Goal: Transaction & Acquisition: Purchase product/service

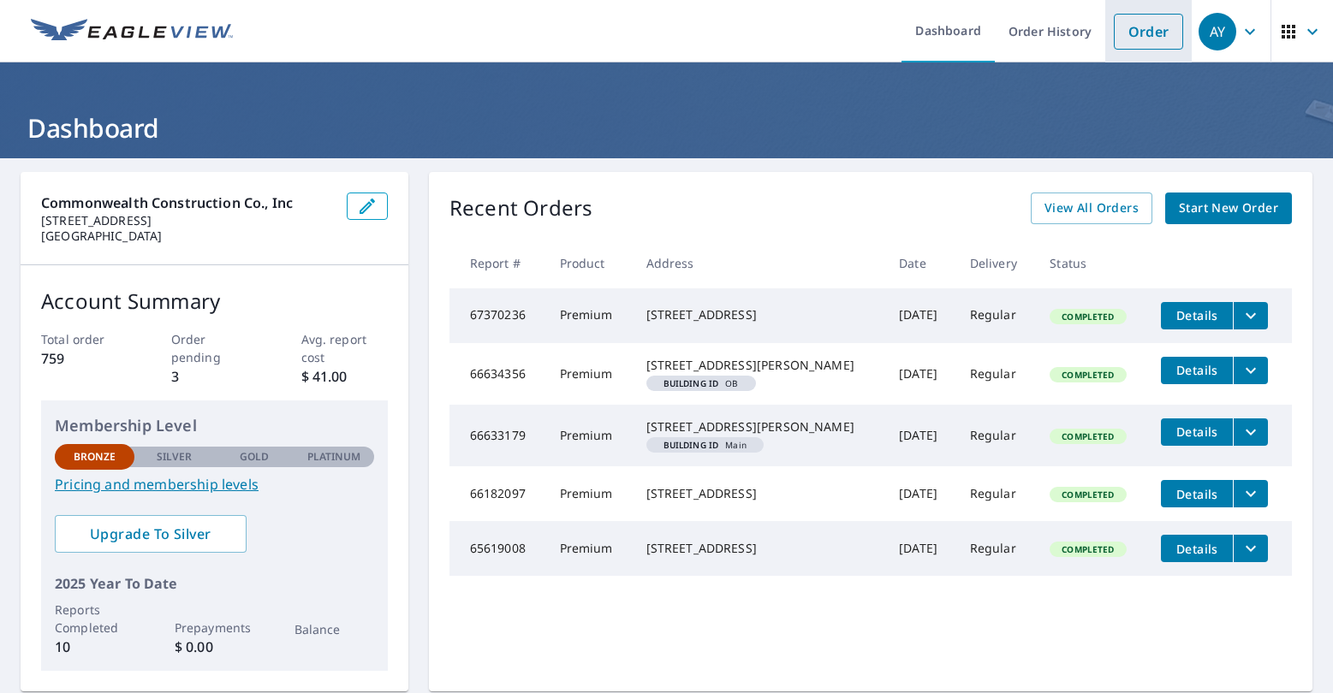
click at [1118, 42] on link "Order" at bounding box center [1148, 32] width 69 height 36
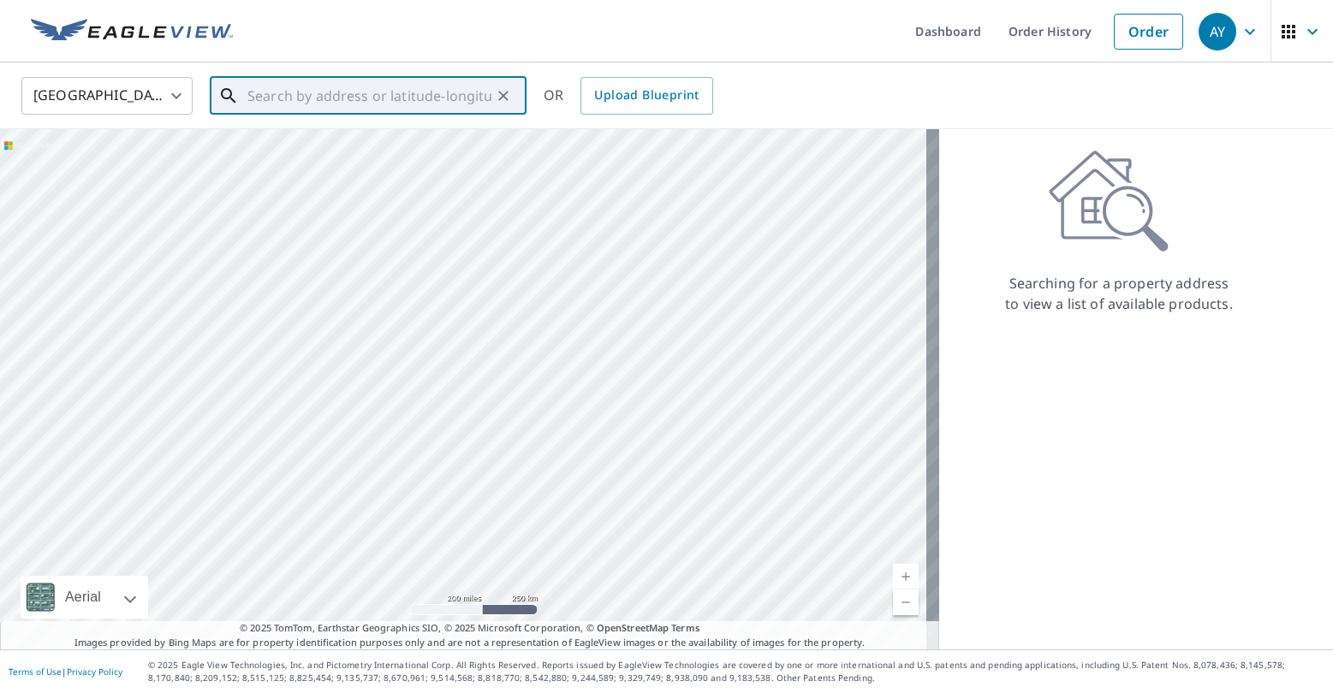
click at [396, 98] on input "text" at bounding box center [369, 96] width 244 height 48
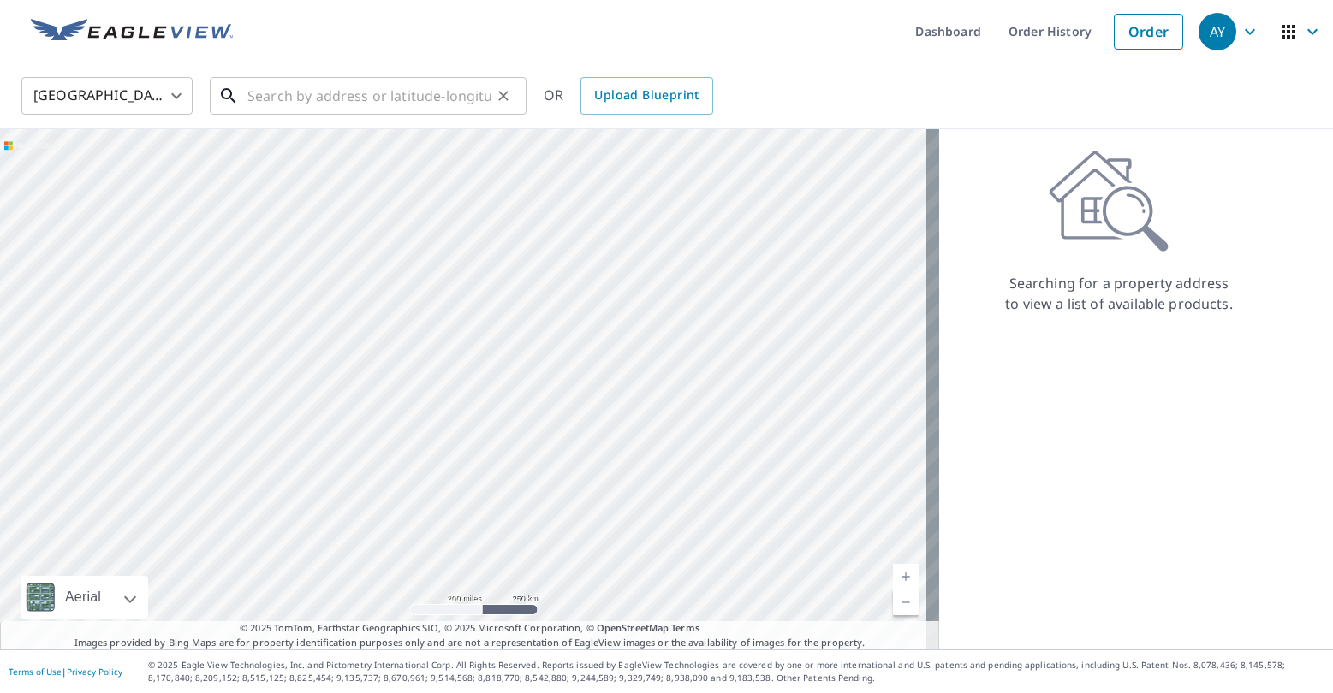
click at [470, 104] on input "text" at bounding box center [369, 96] width 244 height 48
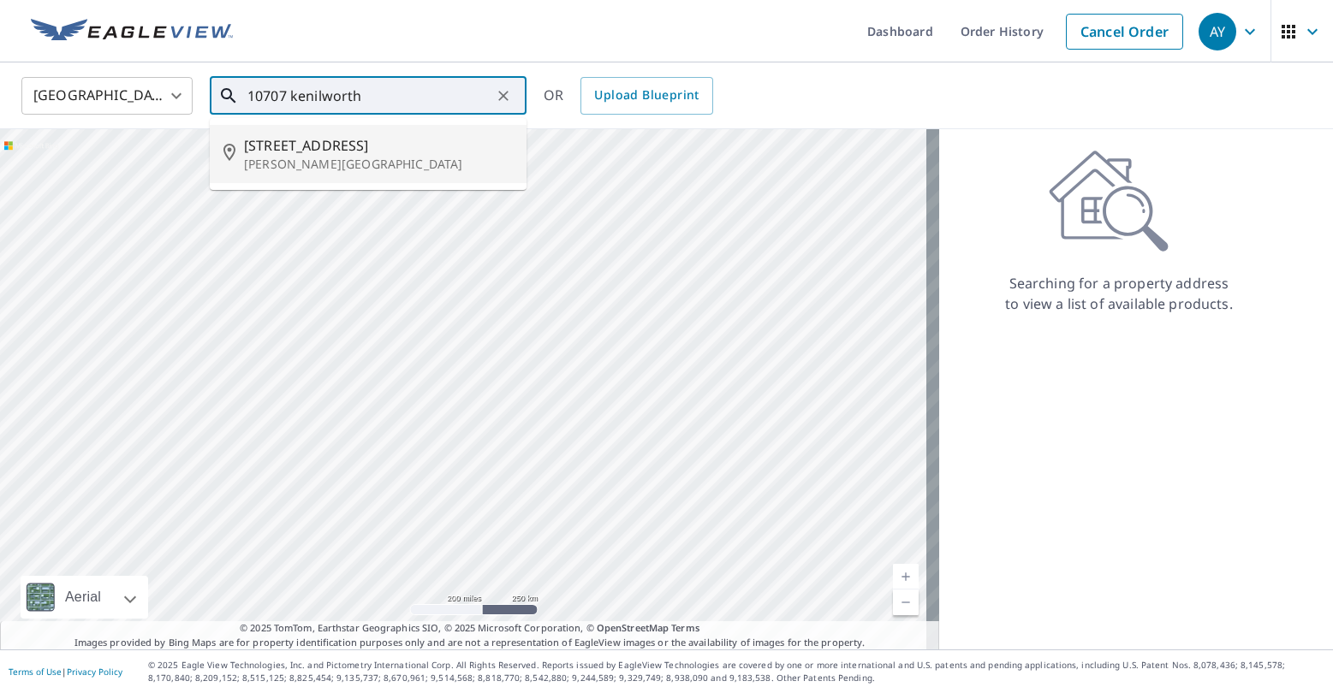
click at [373, 157] on p "[PERSON_NAME][GEOGRAPHIC_DATA]" at bounding box center [378, 164] width 269 height 17
type input "[STREET_ADDRESS][PERSON_NAME]"
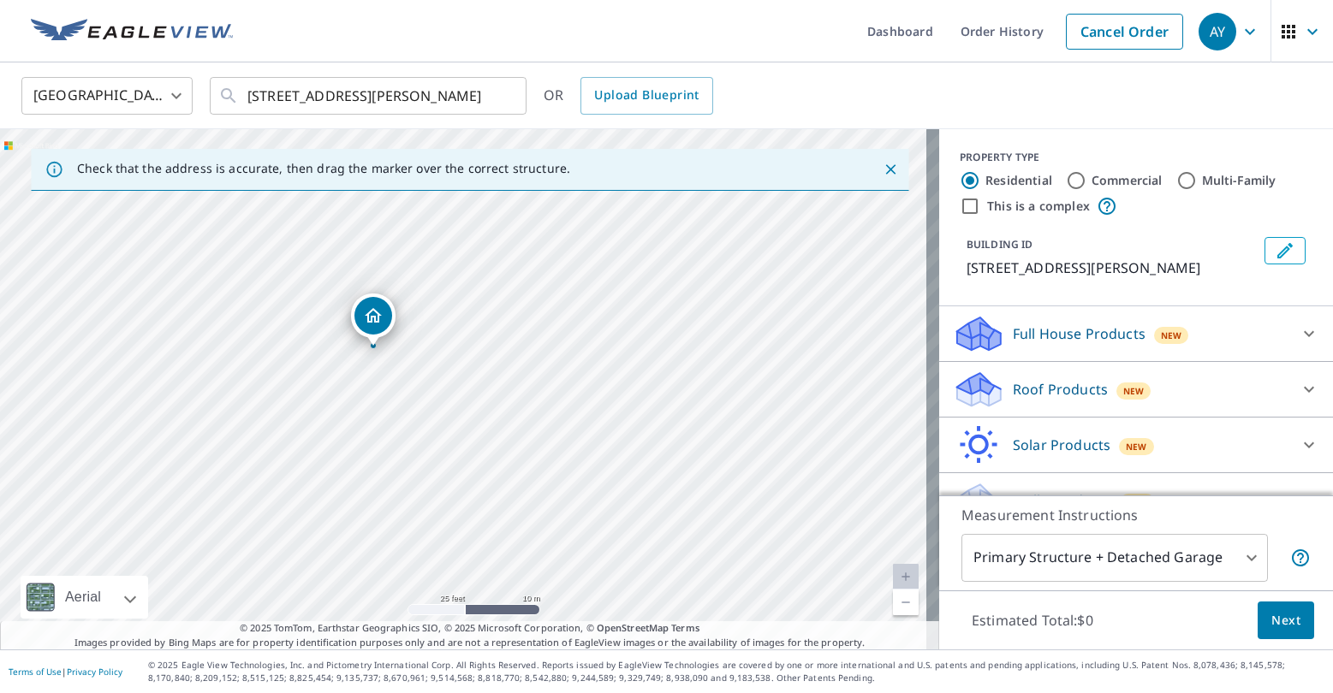
drag, startPoint x: 283, startPoint y: 377, endPoint x: 313, endPoint y: 360, distance: 34.1
click at [313, 360] on div "[STREET_ADDRESS][PERSON_NAME]" at bounding box center [469, 389] width 939 height 520
drag, startPoint x: 382, startPoint y: 309, endPoint x: 434, endPoint y: 333, distance: 57.5
drag, startPoint x: 605, startPoint y: 262, endPoint x: 593, endPoint y: 258, distance: 12.5
click at [593, 258] on div "[STREET_ADDRESS][PERSON_NAME]" at bounding box center [469, 389] width 939 height 520
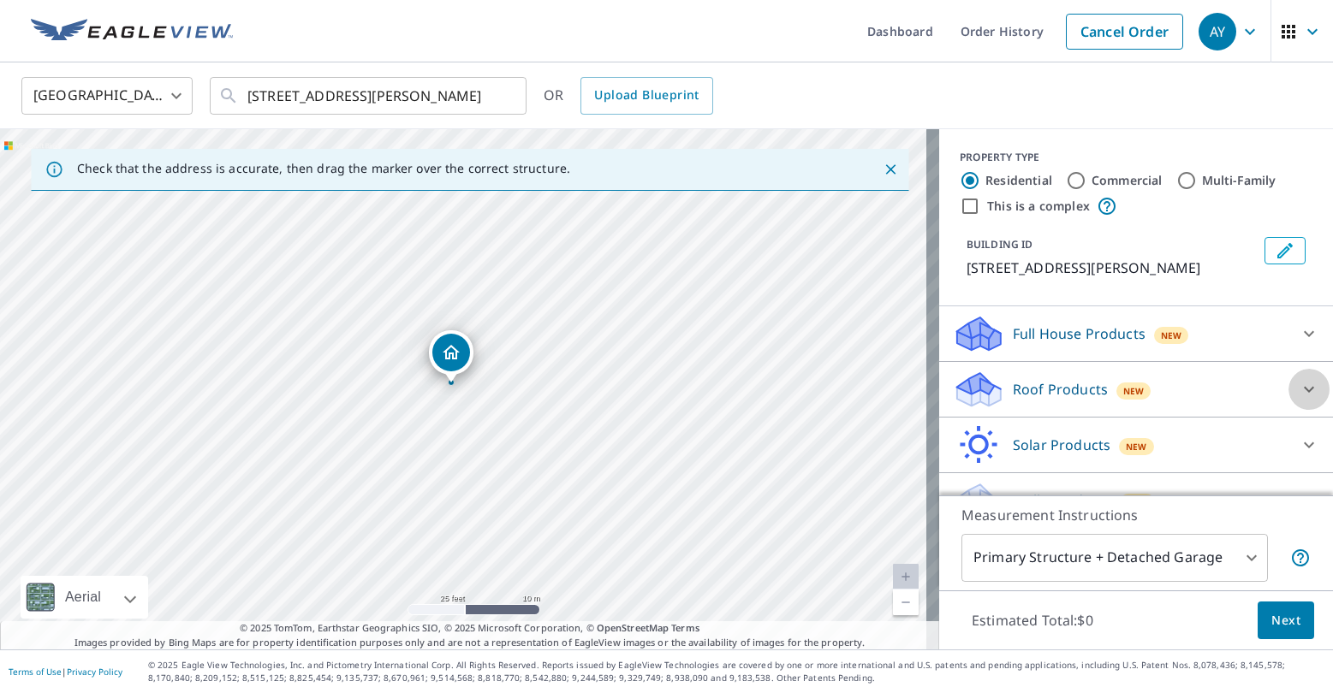
click at [1288, 408] on div at bounding box center [1308, 389] width 41 height 41
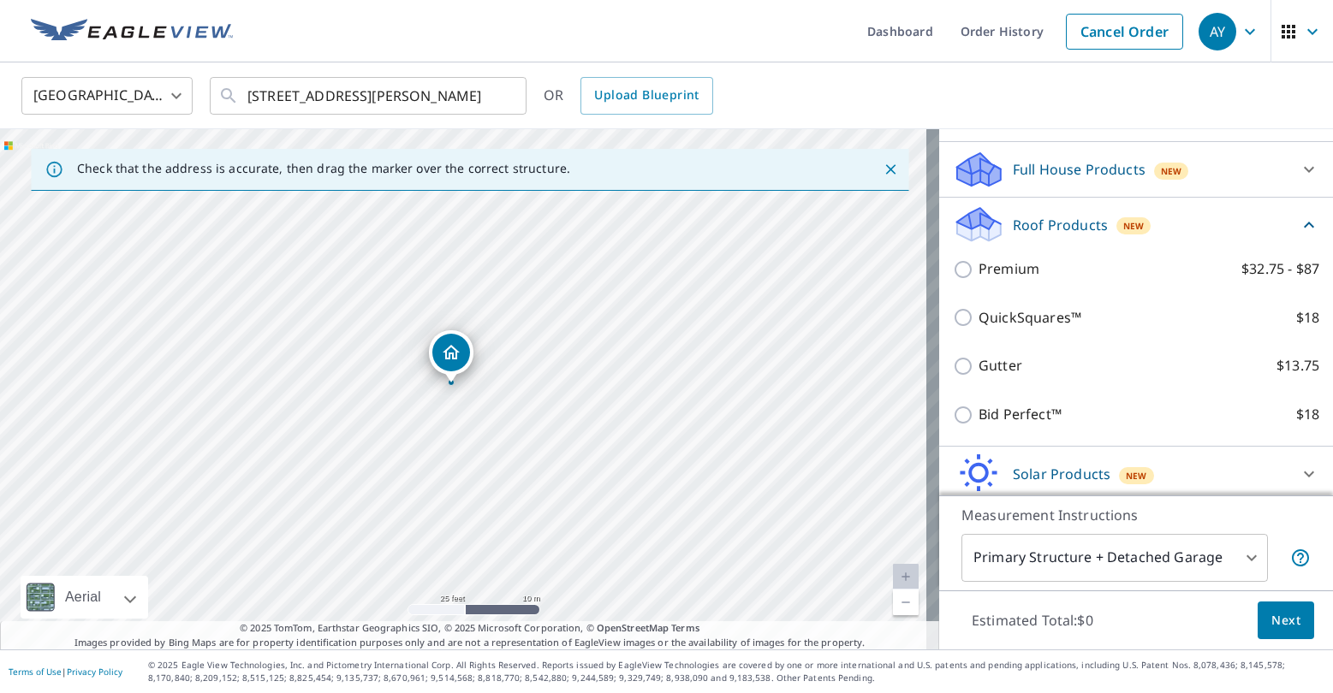
scroll to position [171, 0]
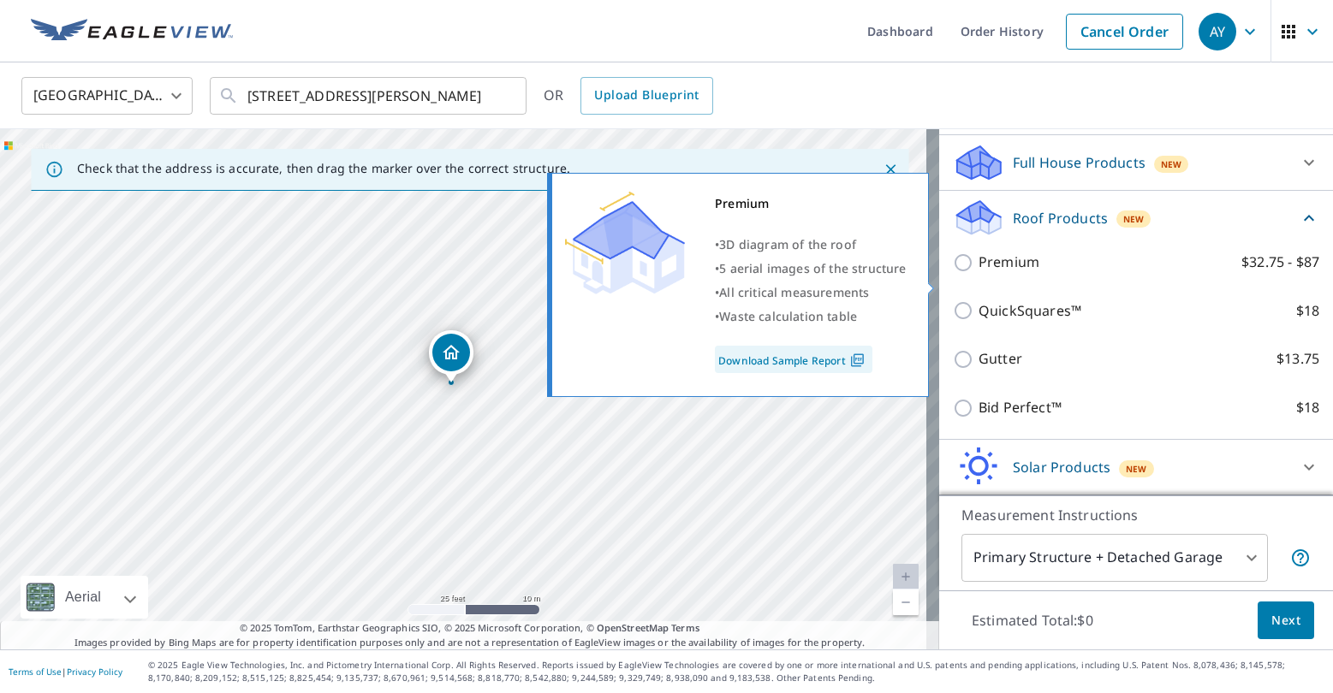
click at [953, 273] on input "Premium $32.75 - $87" at bounding box center [966, 263] width 26 height 21
checkbox input "true"
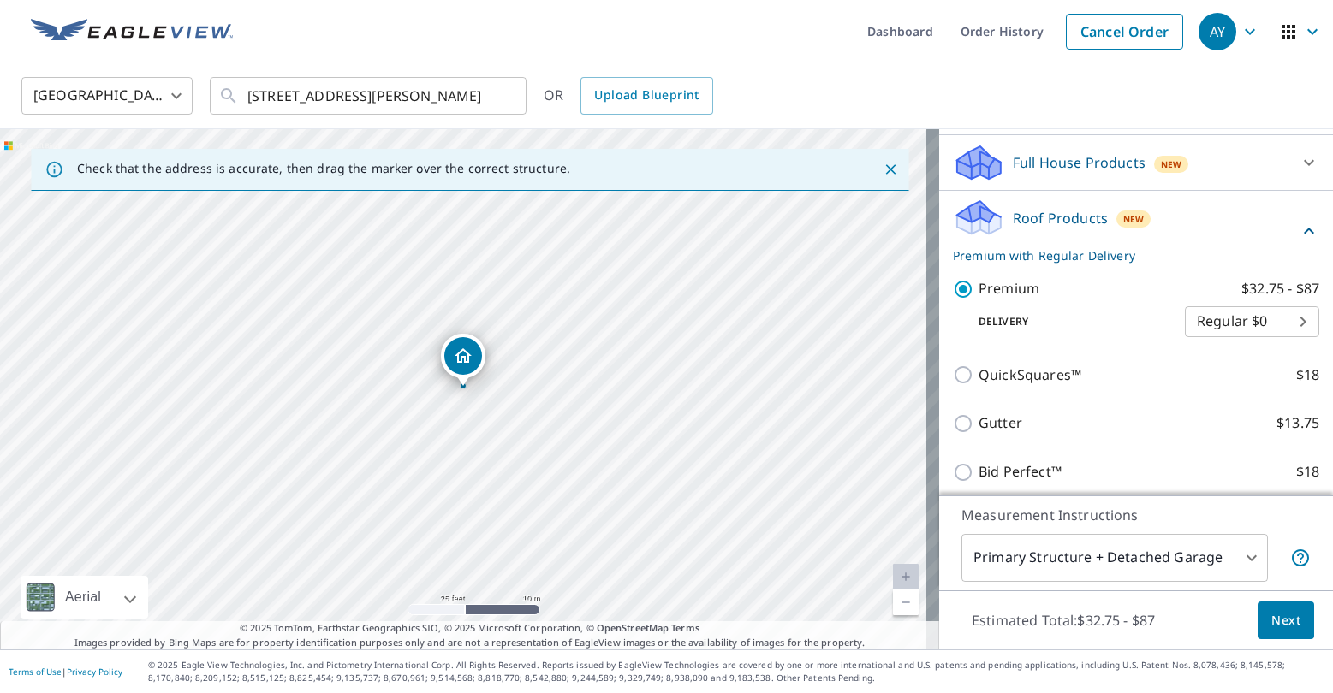
click at [1274, 624] on span "Next" at bounding box center [1285, 620] width 29 height 21
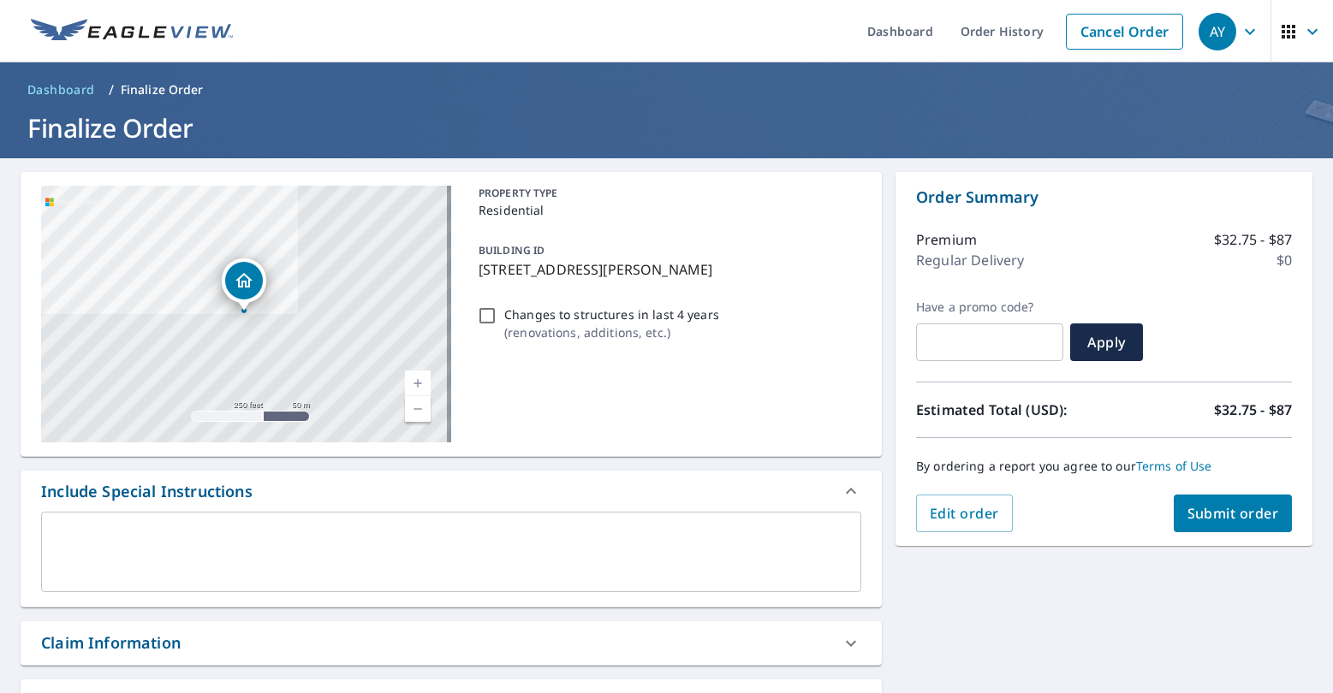
click at [95, 522] on div "x ​" at bounding box center [451, 552] width 820 height 80
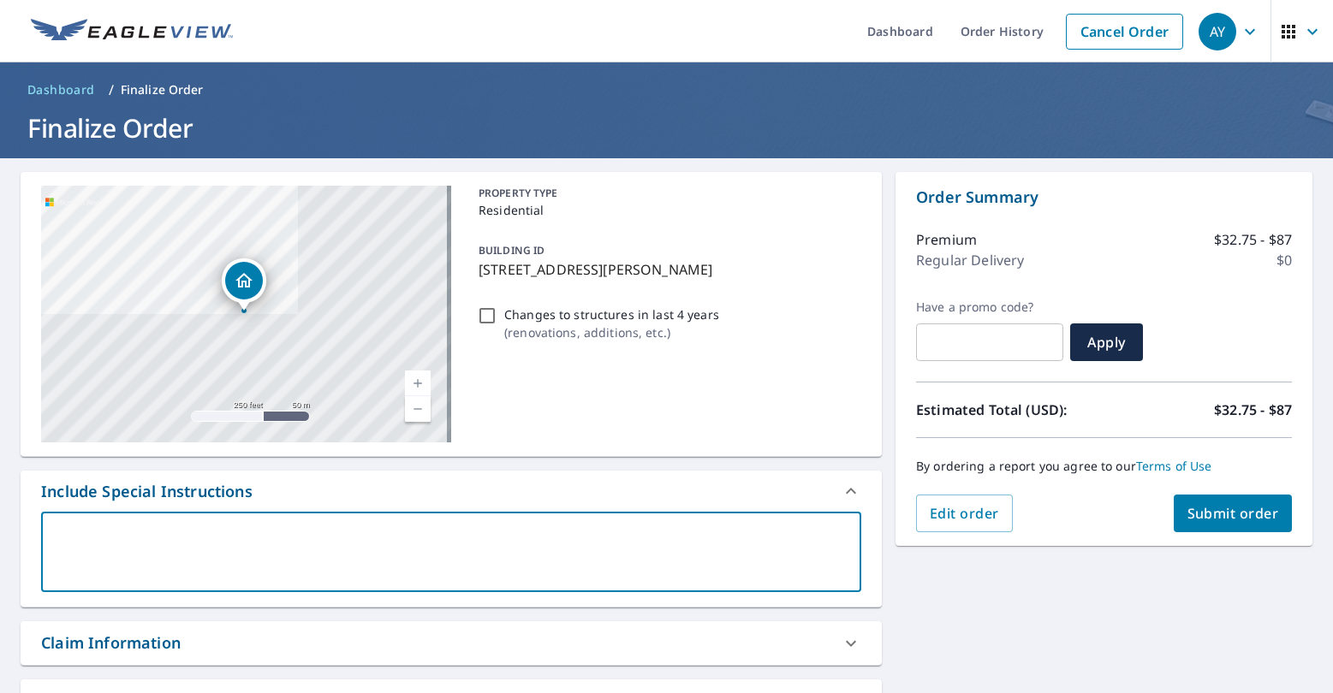
type textarea "i"
type textarea "x"
checkbox input "true"
type textarea "in"
type textarea "x"
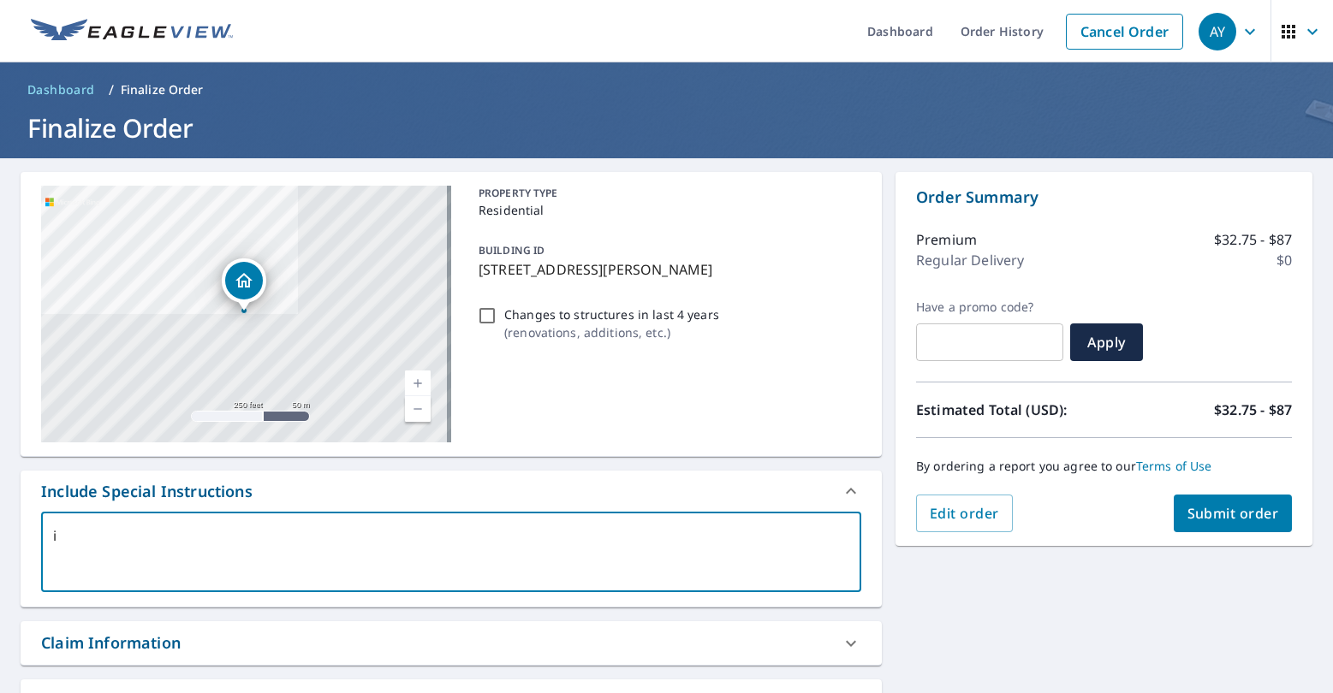
checkbox input "true"
type textarea "inc"
type textarea "x"
checkbox input "true"
type textarea "incl"
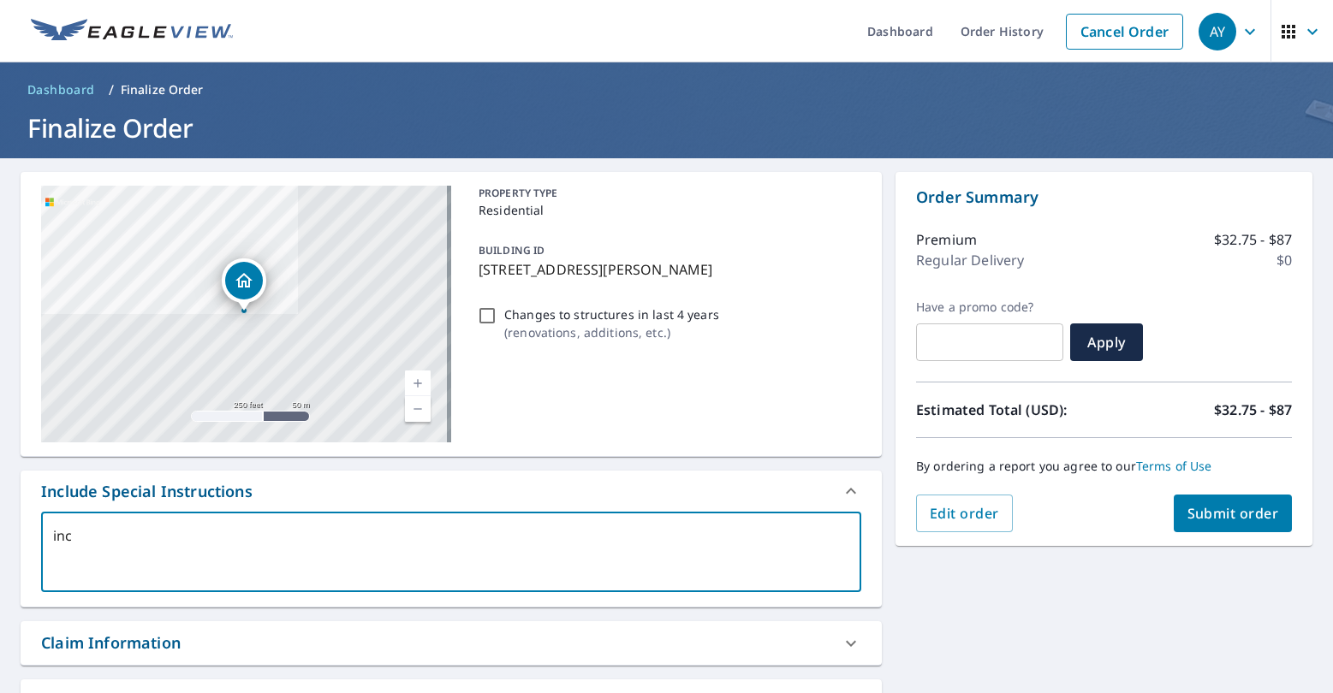
type textarea "x"
checkbox input "true"
type textarea "inclu"
type textarea "x"
checkbox input "true"
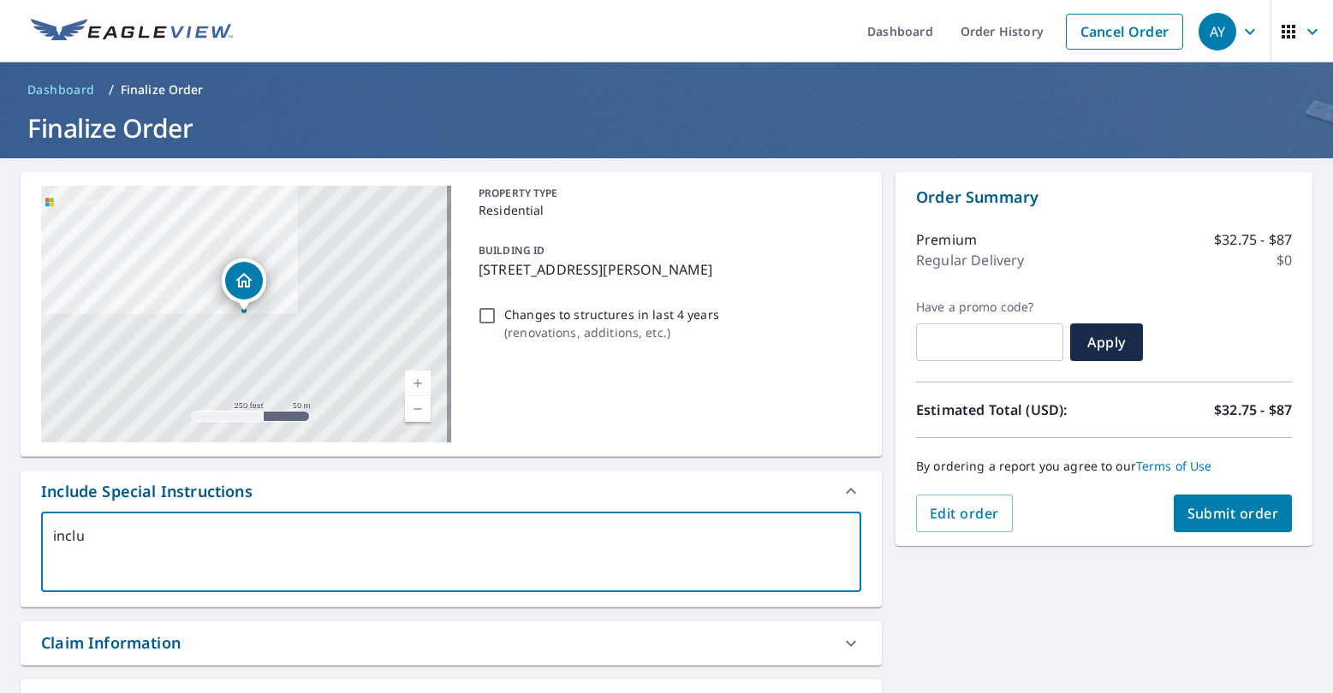
type textarea "includ"
type textarea "x"
checkbox input "true"
type textarea "include"
type textarea "x"
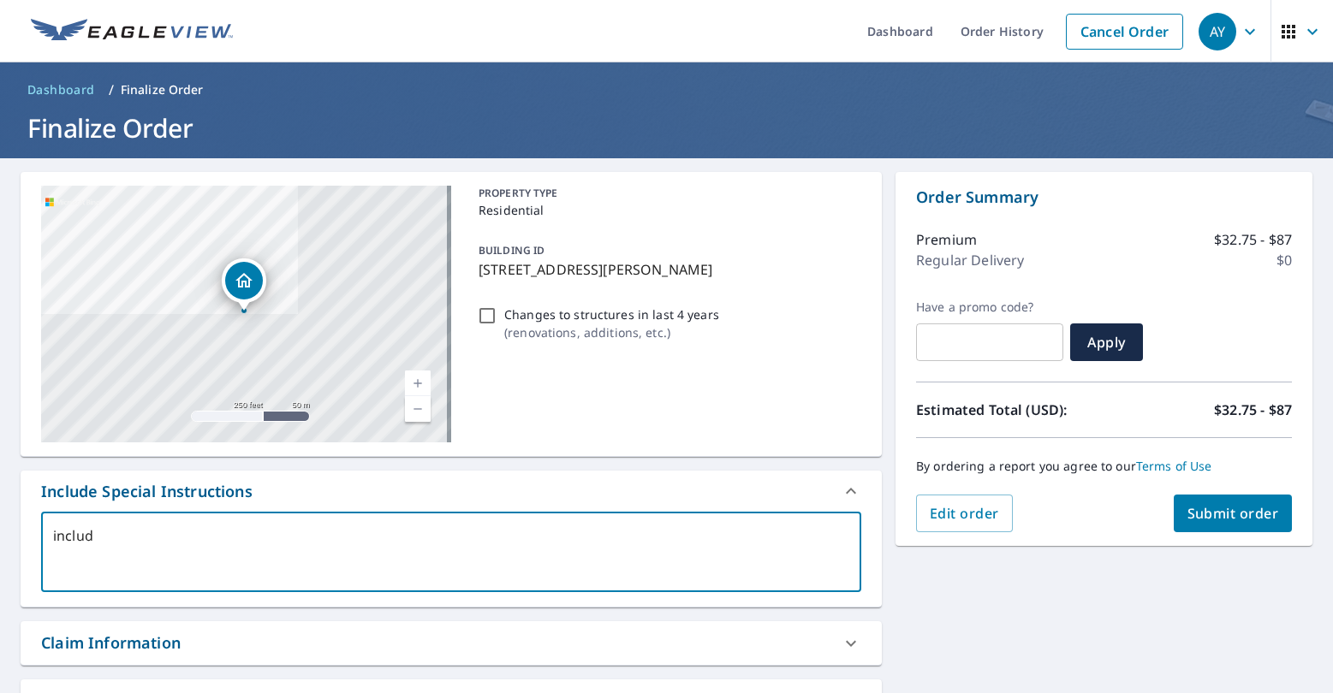
checkbox input "true"
type textarea "include"
type textarea "x"
checkbox input "true"
type textarea "include d"
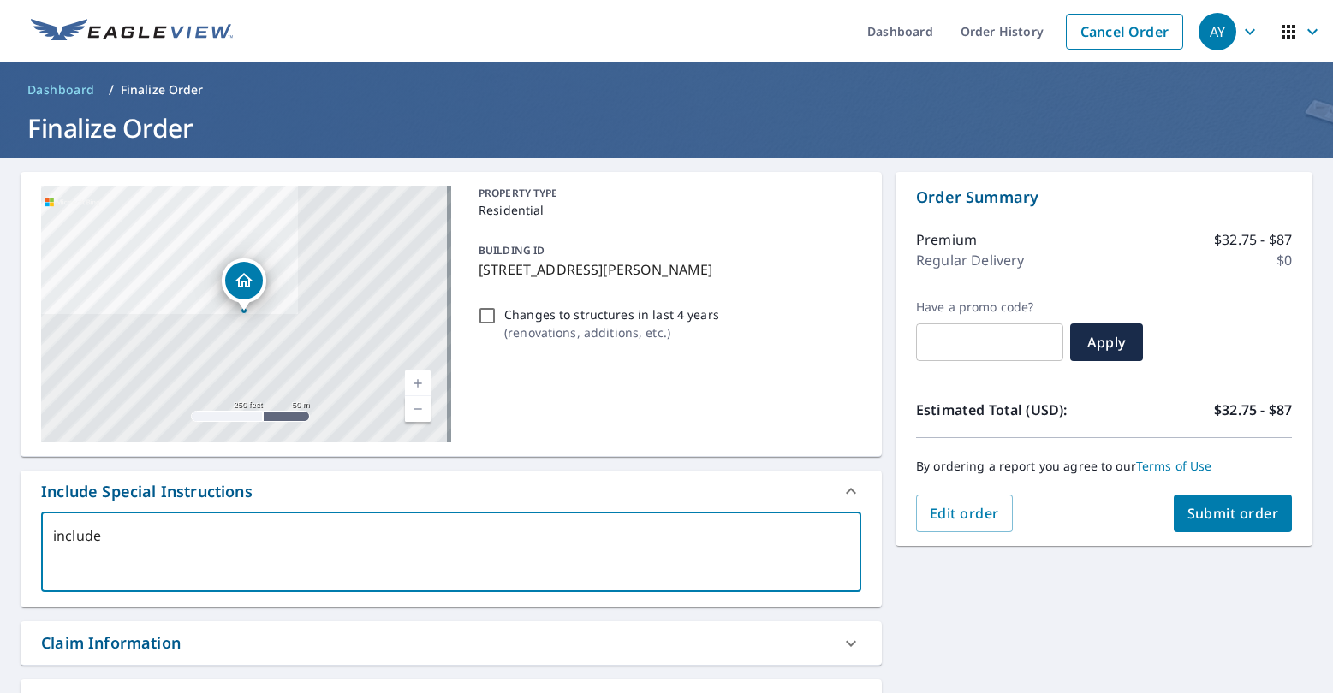
type textarea "x"
checkbox input "true"
type textarea "include de"
type textarea "x"
checkbox input "true"
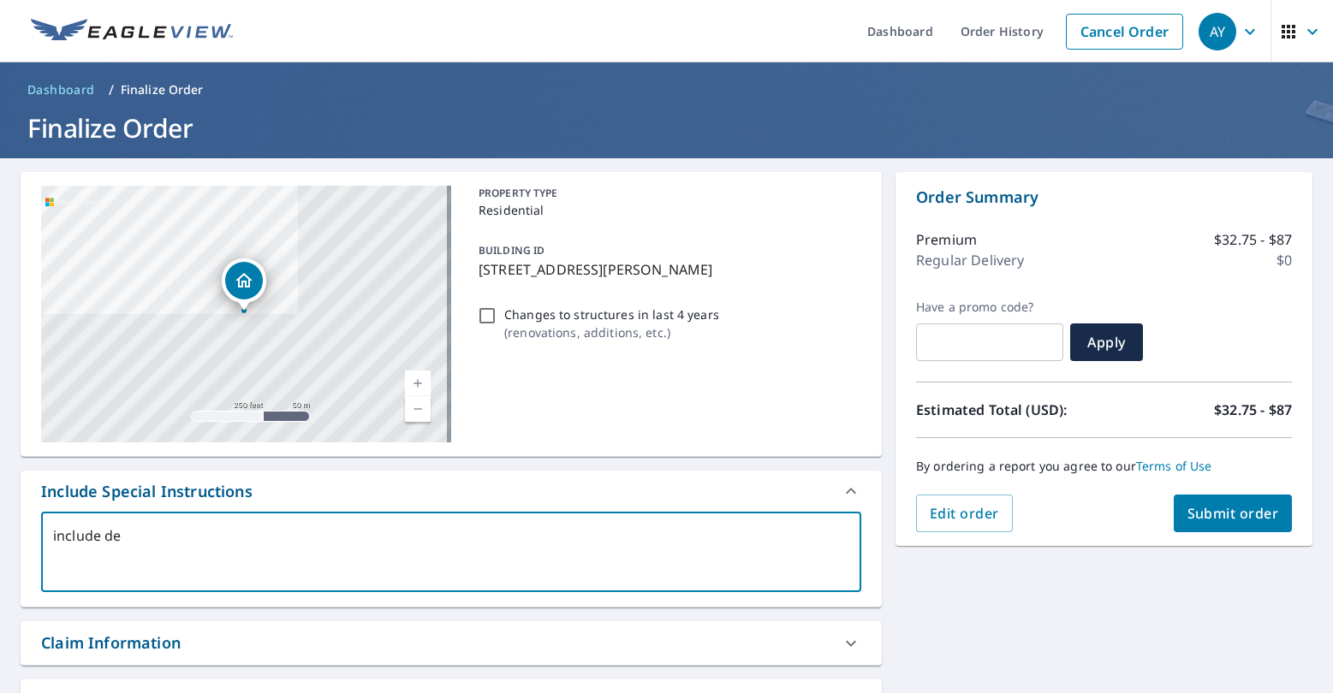
type textarea "include det"
type textarea "x"
checkbox input "true"
type textarea "include detA"
type textarea "x"
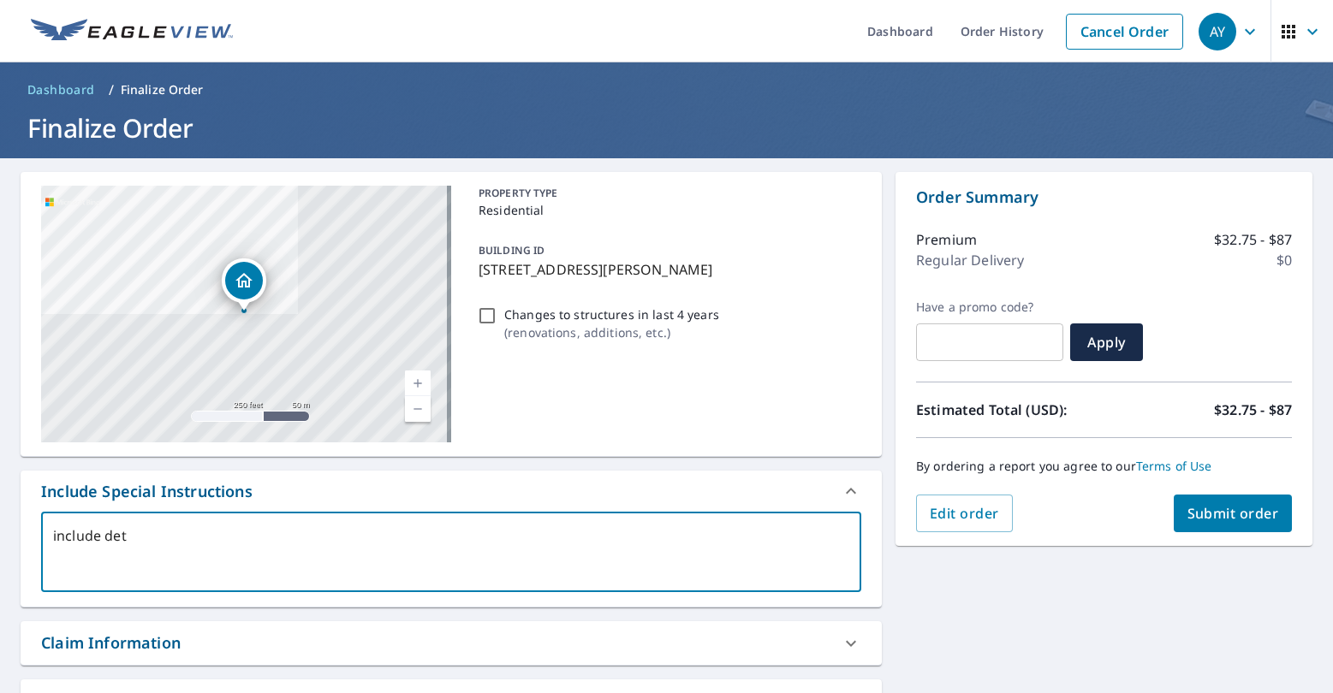
checkbox input "true"
type textarea "include detAC"
type textarea "x"
checkbox input "true"
type textarea "include detACH"
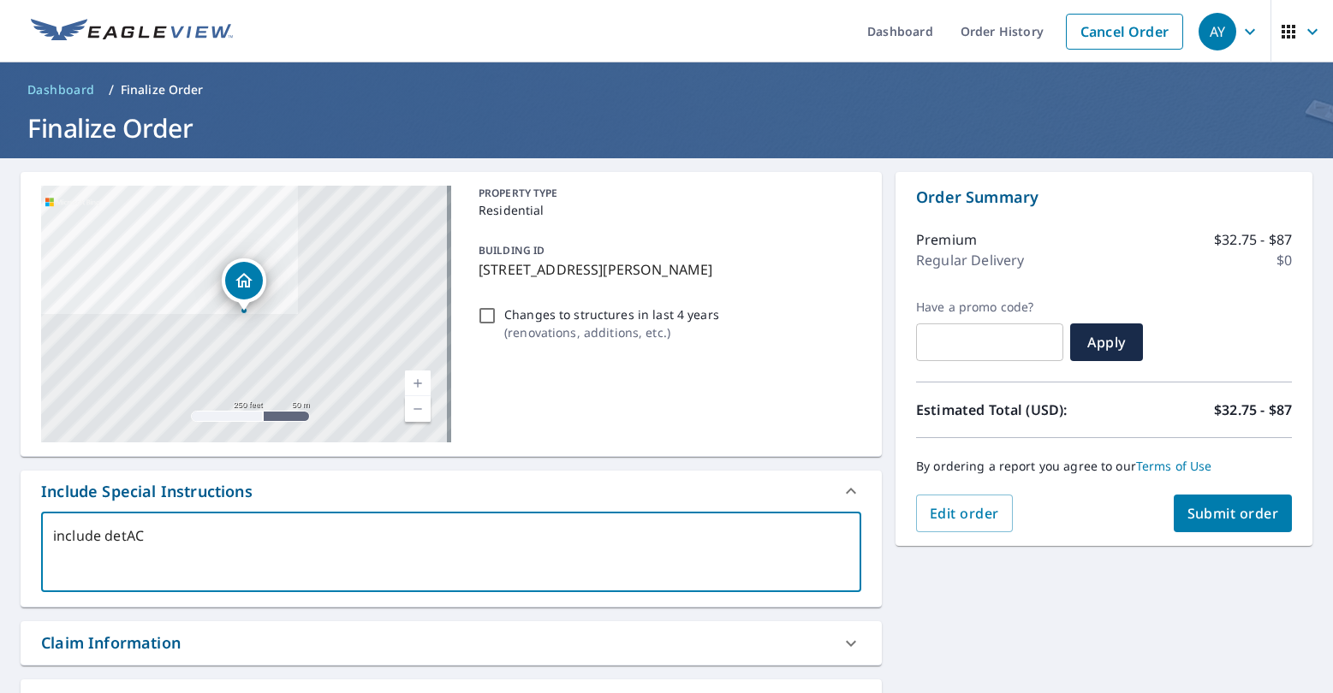
type textarea "x"
checkbox input "true"
type textarea "include detACHE"
type textarea "x"
checkbox input "true"
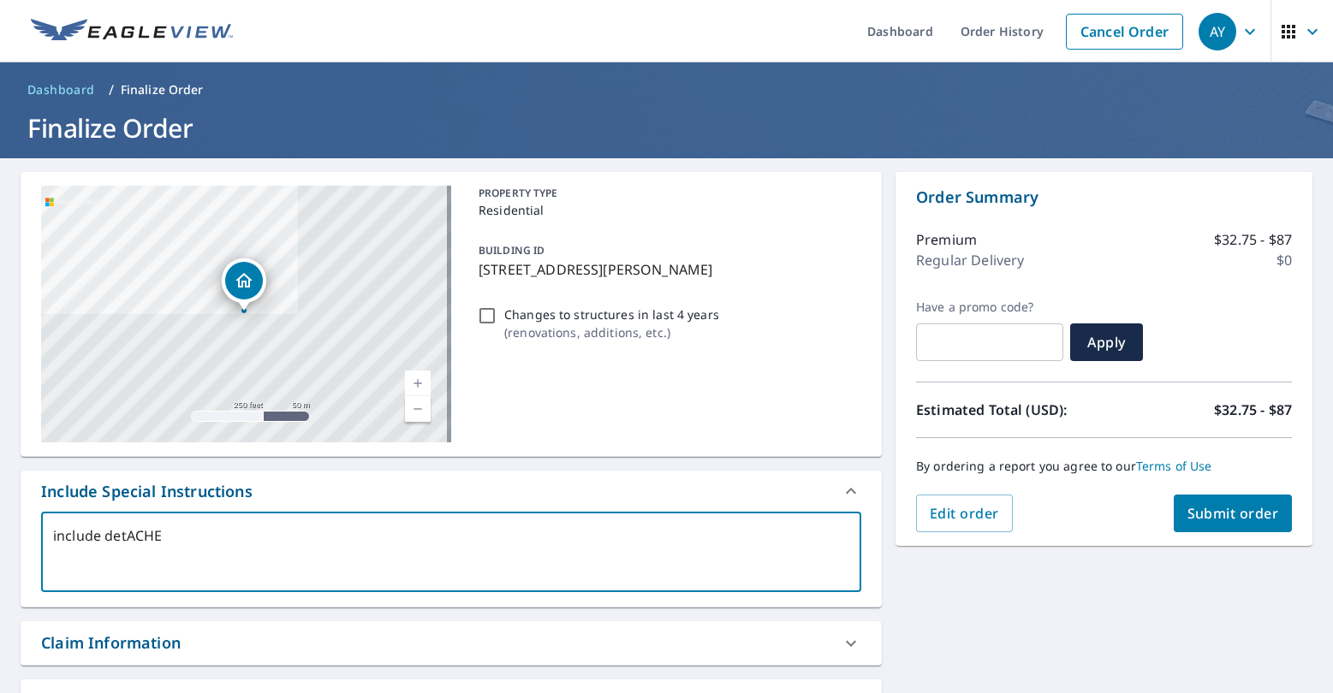
type textarea "include detACHED"
type textarea "x"
checkbox input "true"
type textarea "include detACHED"
type textarea "x"
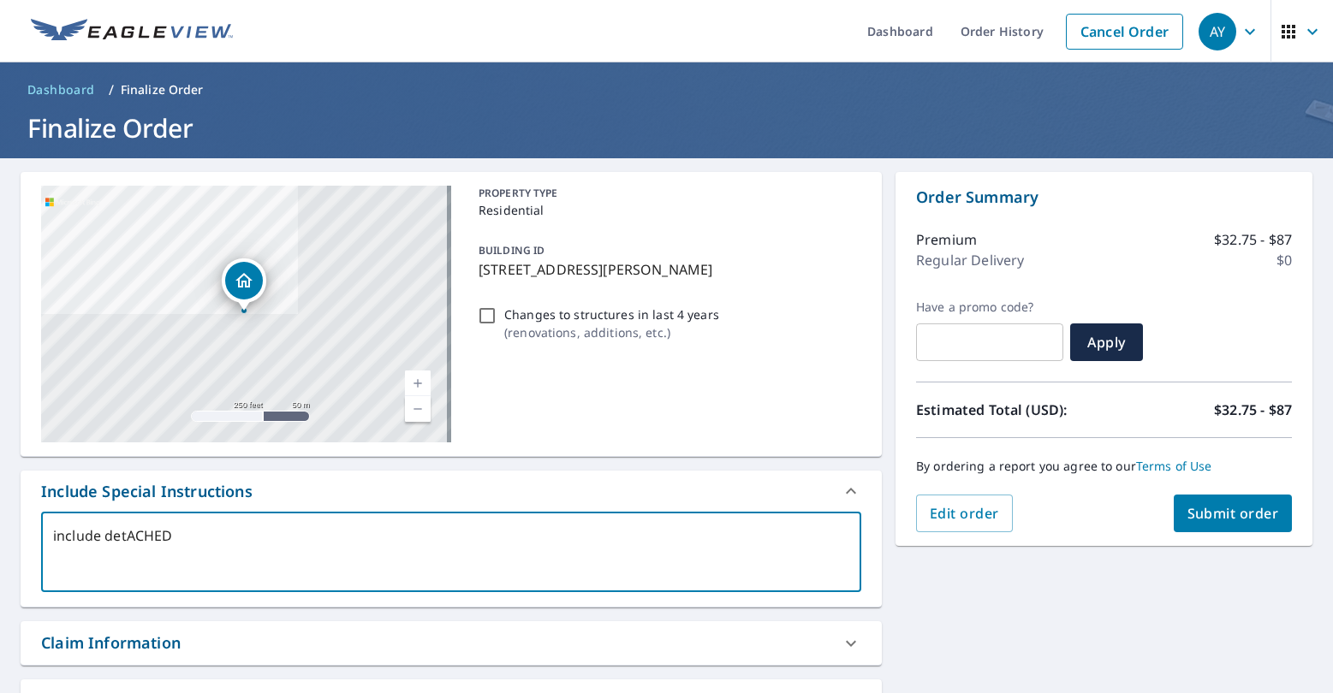
checkbox input "true"
type textarea "include detACHED G"
type textarea "x"
checkbox input "true"
type textarea "include detACHED"
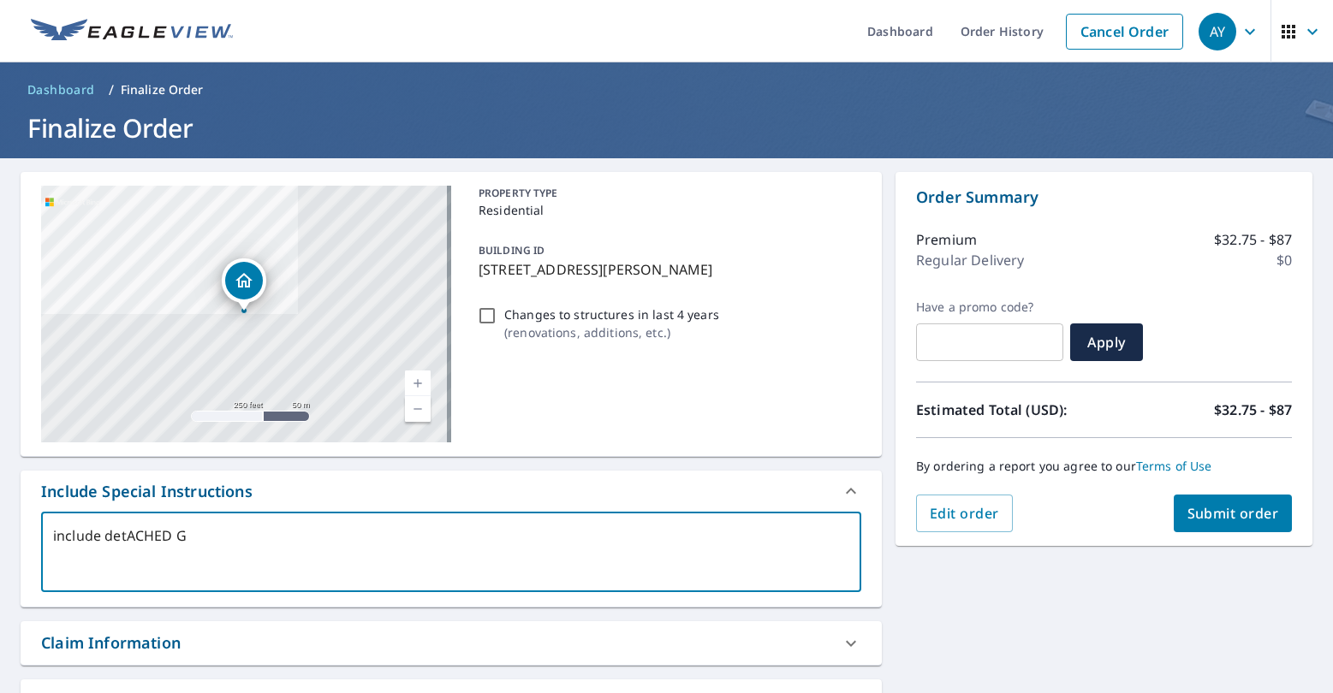
type textarea "x"
checkbox input "true"
type textarea "include detACHE"
type textarea "x"
checkbox input "true"
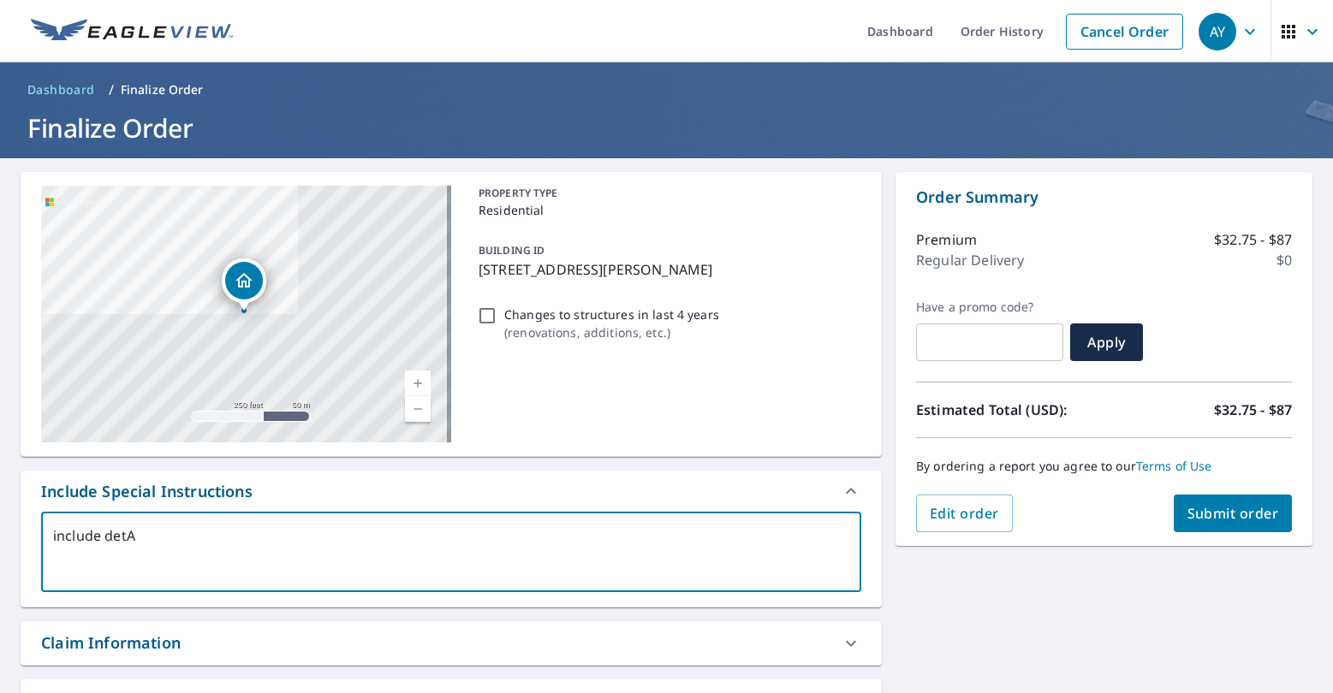
type textarea "include det"
type textarea "x"
checkbox input "true"
type textarea "include de"
type textarea "x"
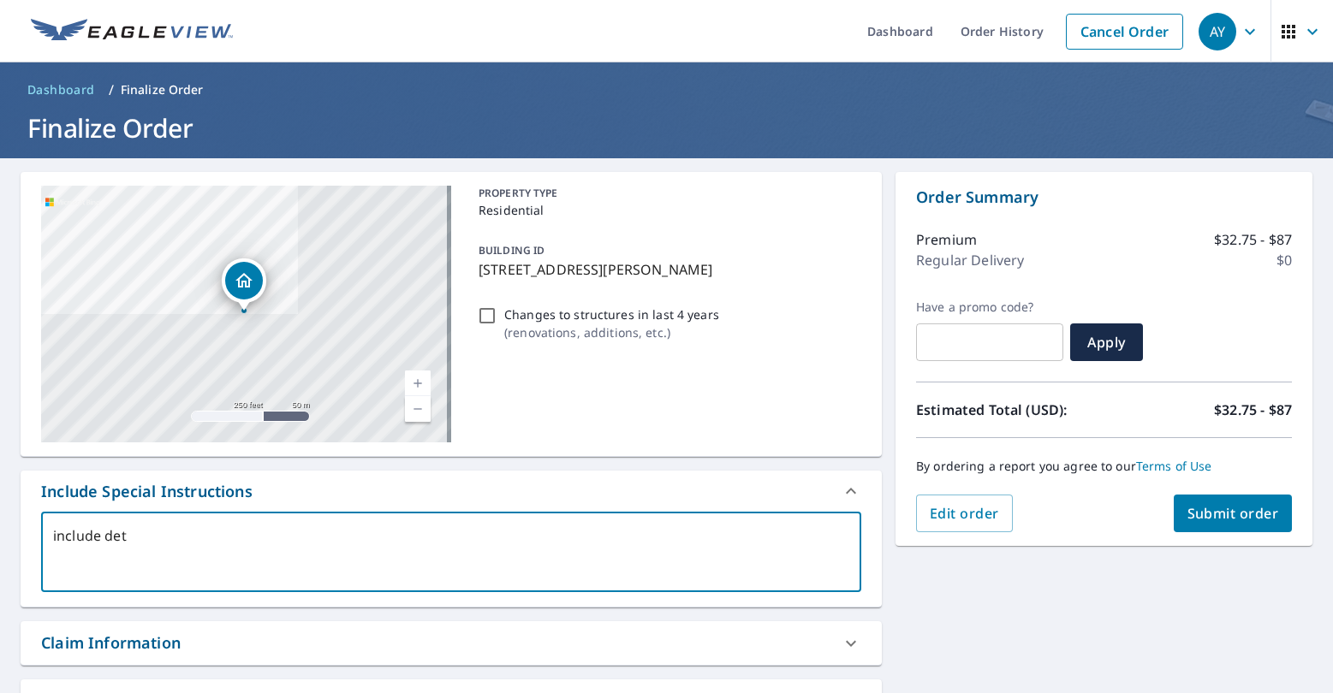
checkbox input "true"
type textarea "include d"
type textarea "x"
checkbox input "true"
type textarea "include"
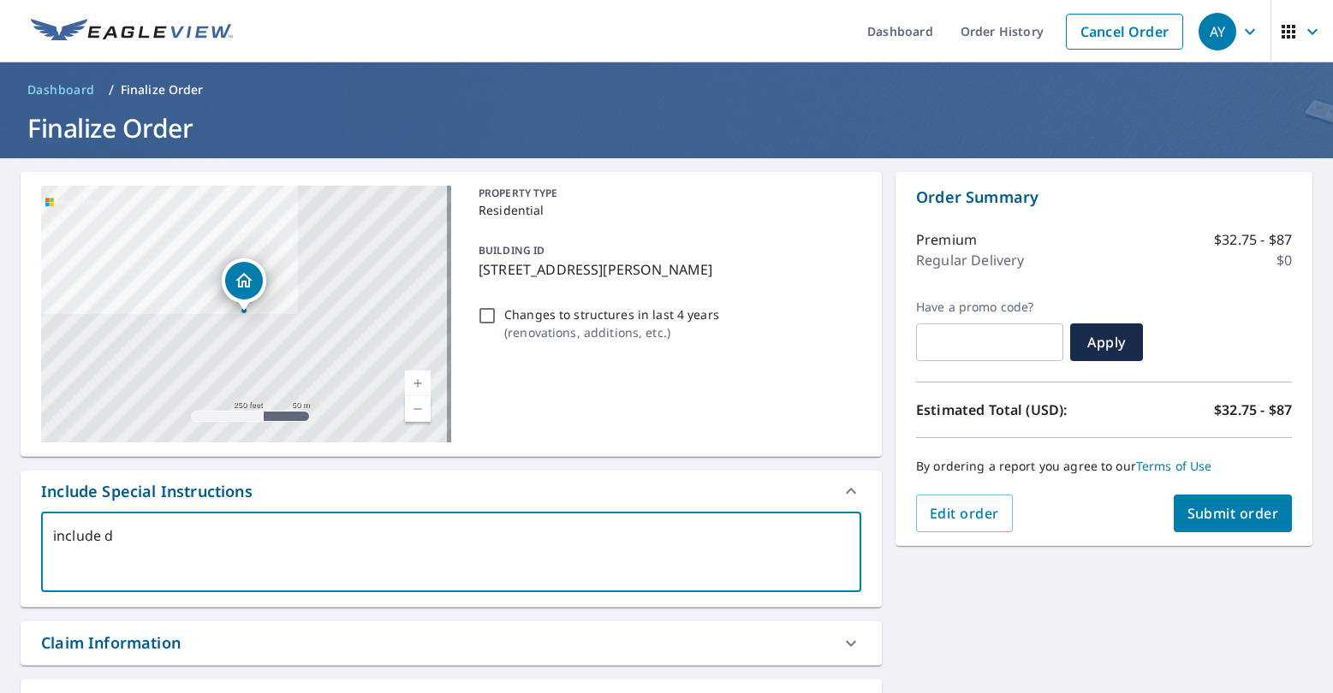
type textarea "x"
checkbox input "true"
type textarea "include D"
type textarea "x"
checkbox input "true"
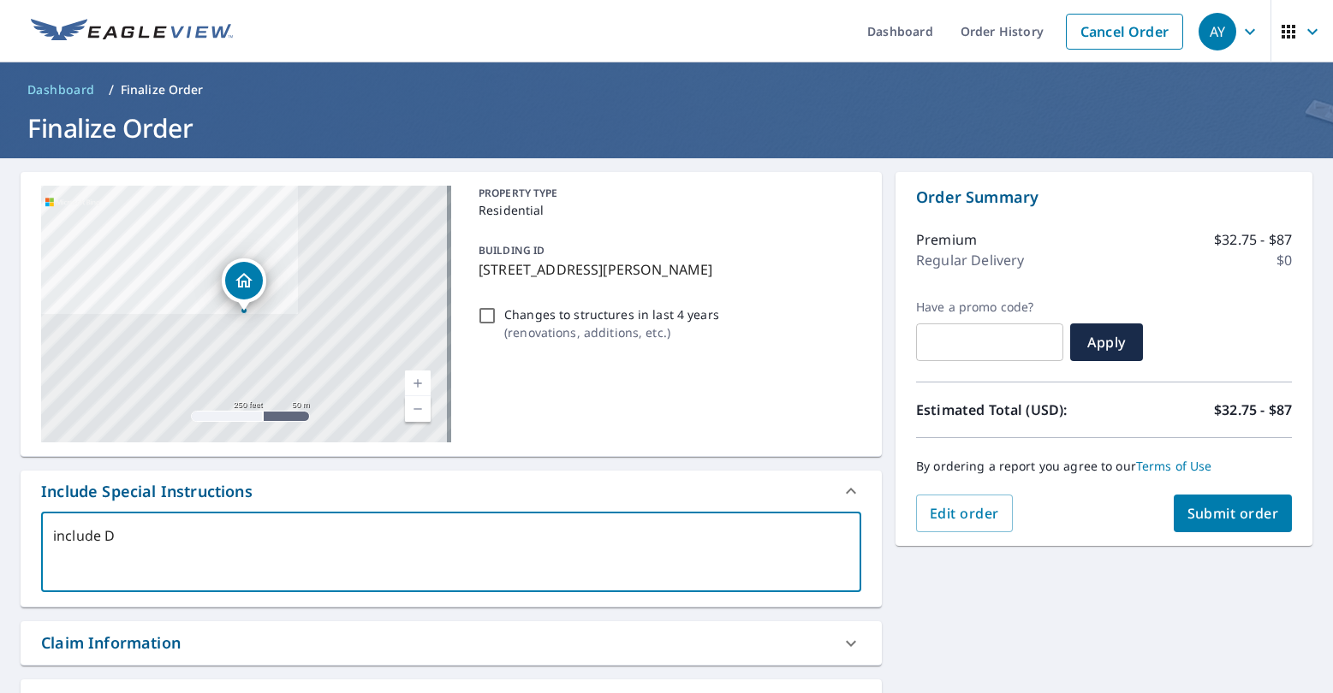
type textarea "include DE"
type textarea "x"
checkbox input "true"
type textarea "include D"
type textarea "x"
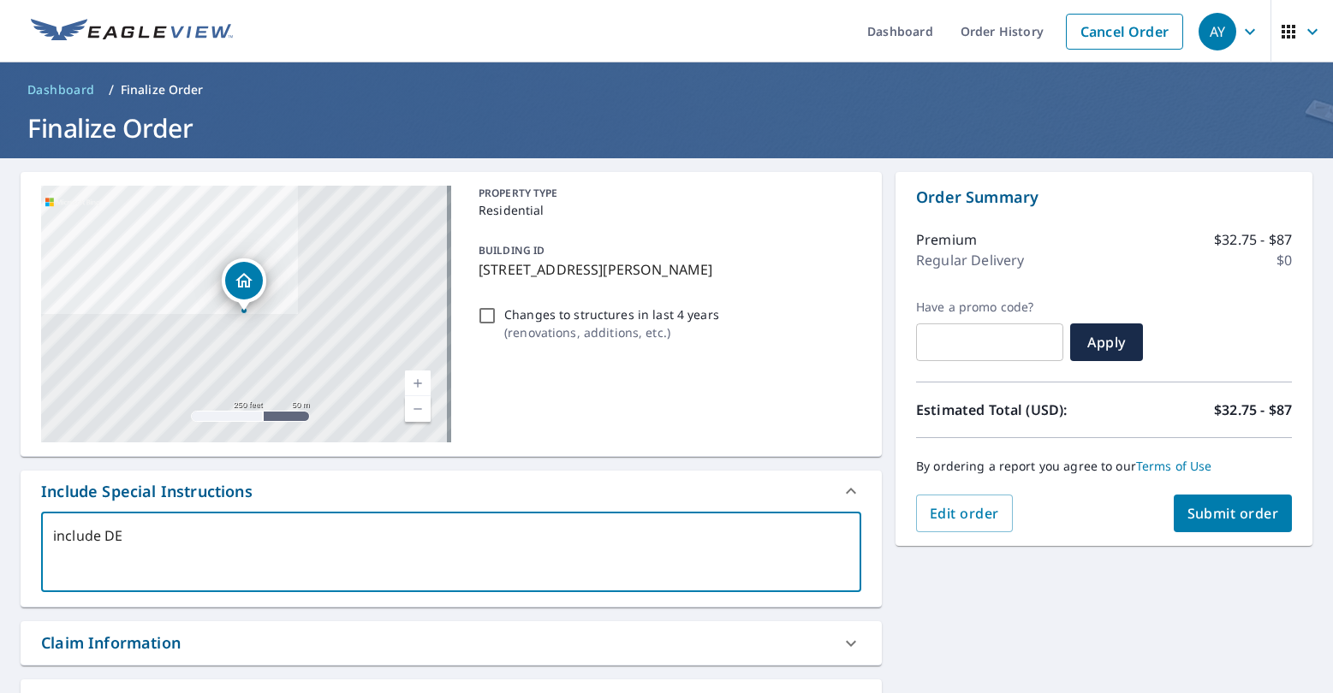
checkbox input "true"
type textarea "include De"
type textarea "x"
checkbox input "true"
type textarea "include Det"
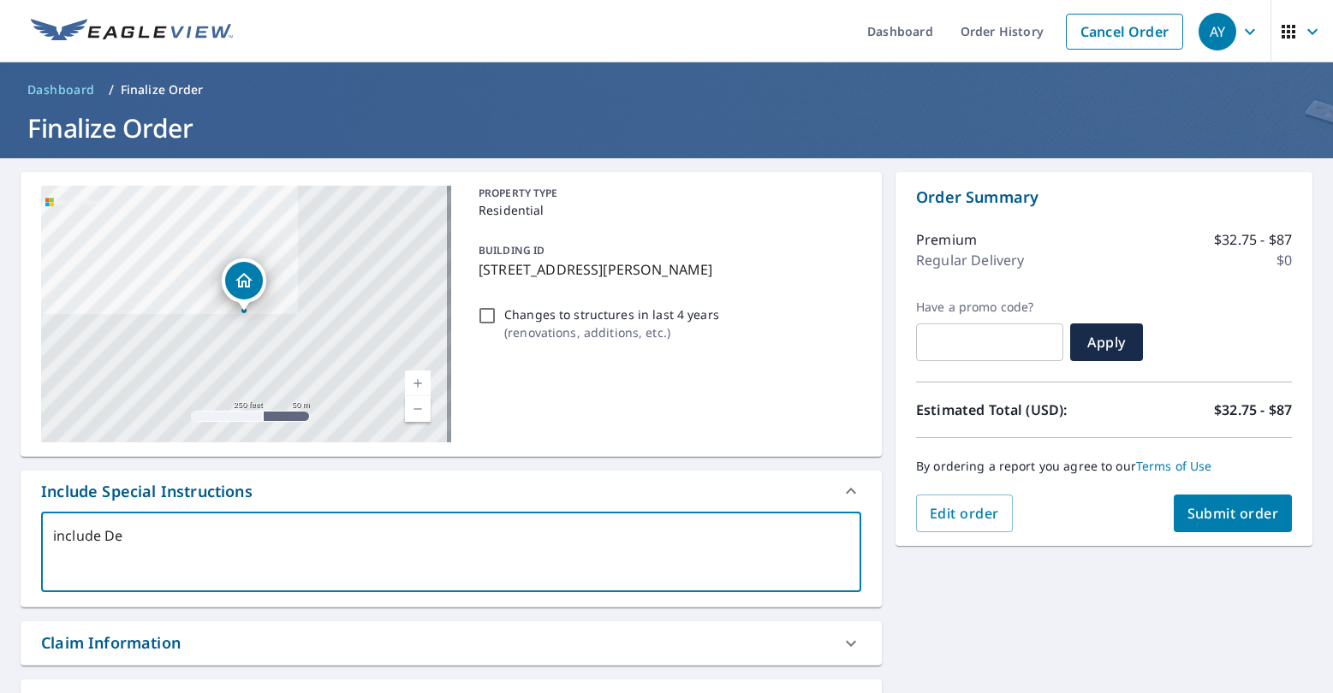
type textarea "x"
checkbox input "true"
type textarea "include Deta"
type textarea "x"
checkbox input "true"
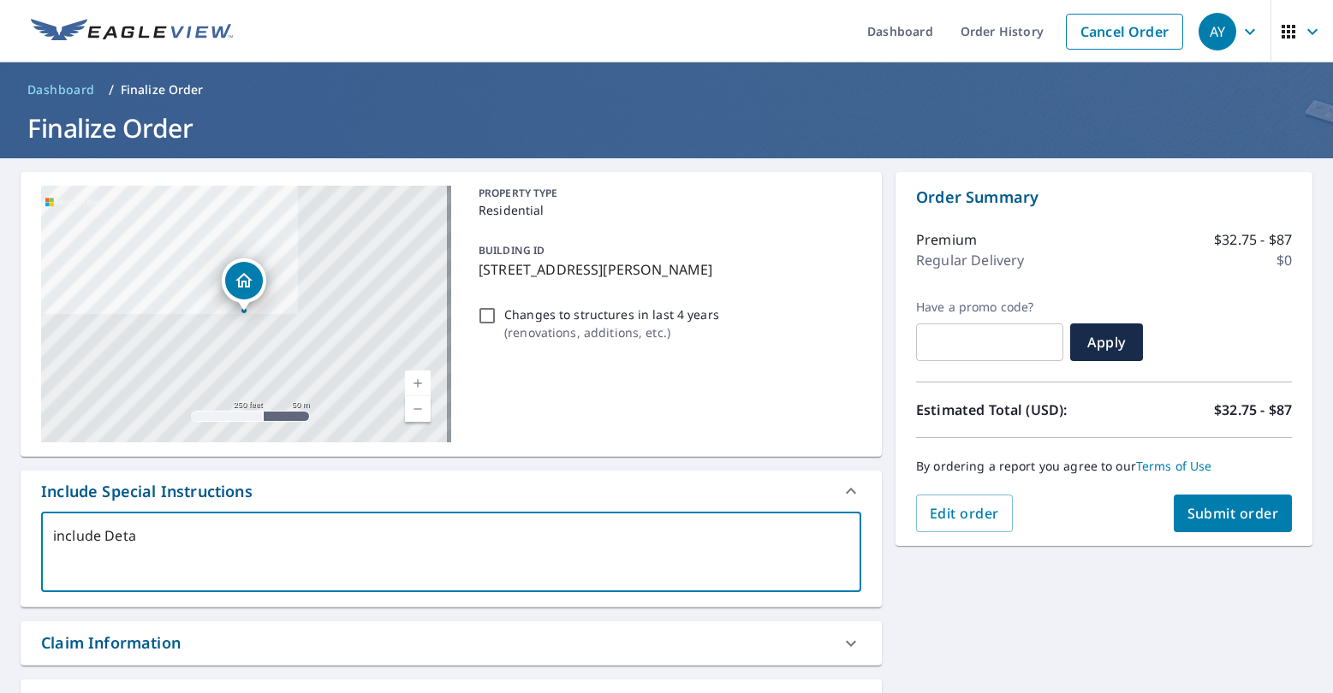
type textarea "include Detac"
type textarea "x"
checkbox input "true"
type textarea "include Detach"
type textarea "x"
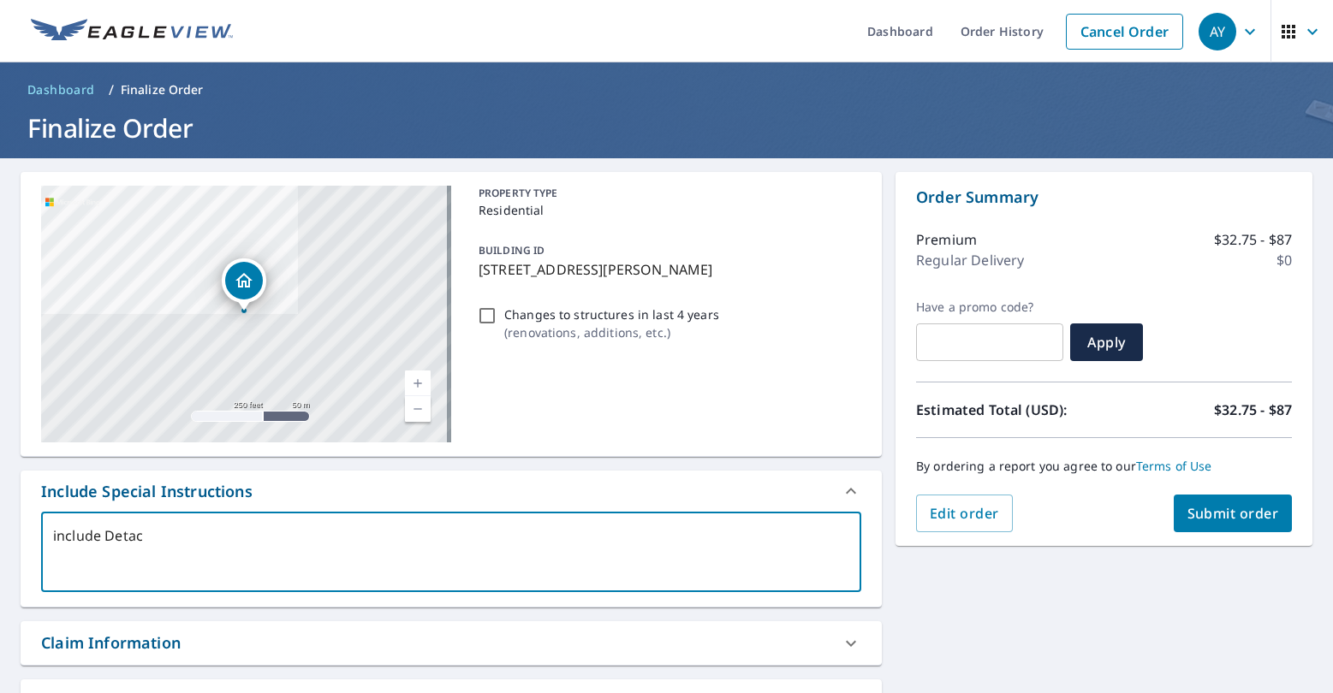
checkbox input "true"
type textarea "include Detache"
type textarea "x"
checkbox input "true"
type textarea "include Detached"
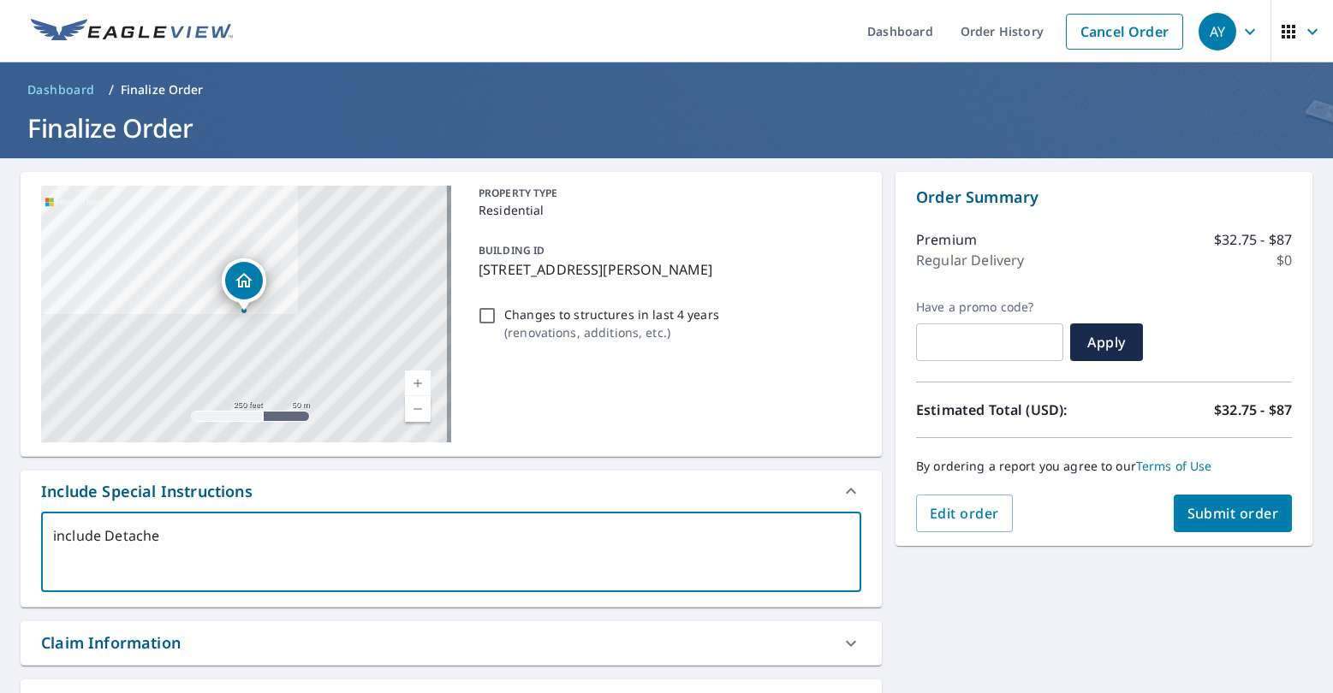
type textarea "x"
checkbox input "true"
type textarea "include Detached"
type textarea "x"
checkbox input "true"
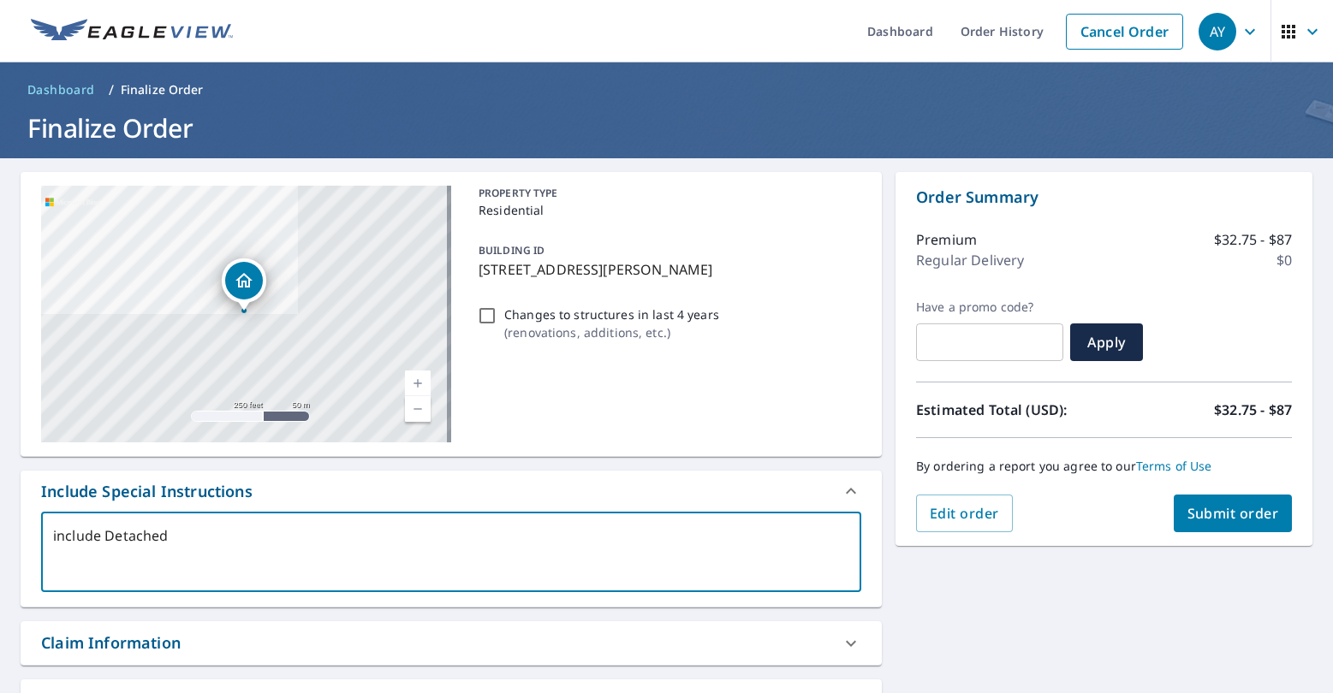
type textarea "include Detached g"
type textarea "x"
checkbox input "true"
type textarea "include Detached ga"
type textarea "x"
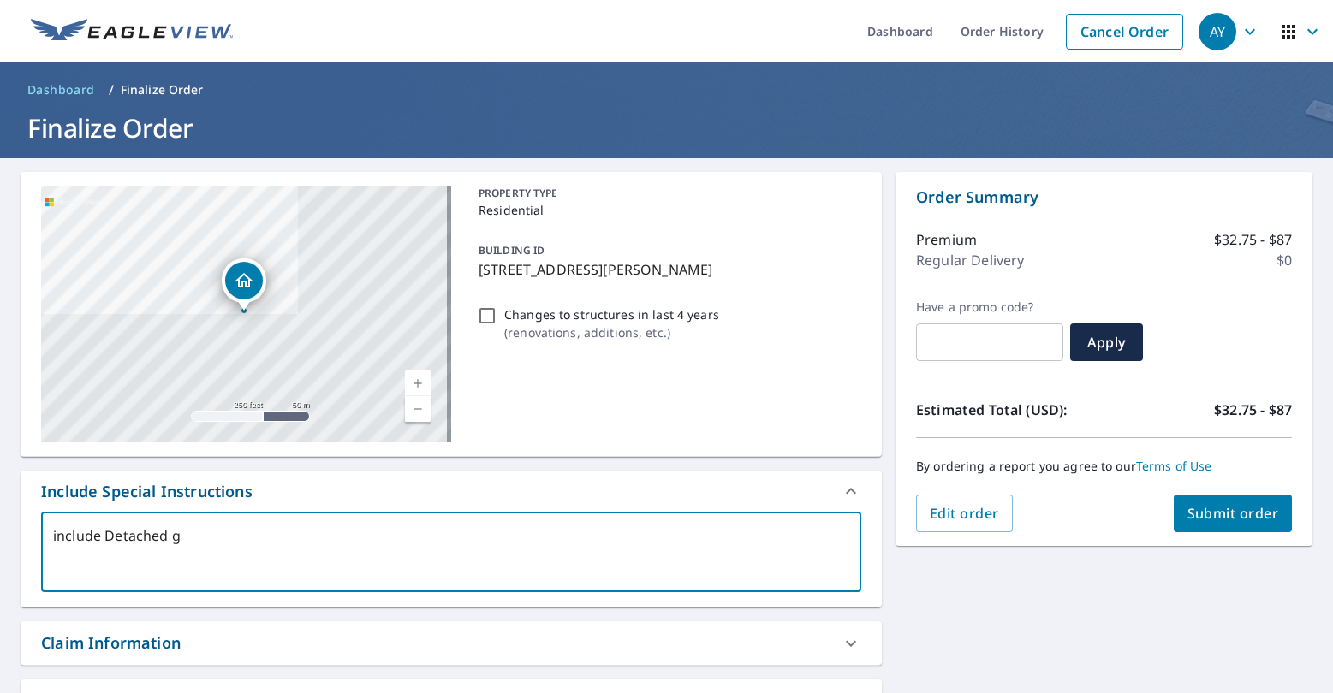
checkbox input "true"
type textarea "include Detached gar"
type textarea "x"
checkbox input "true"
type textarea "include Detached gara"
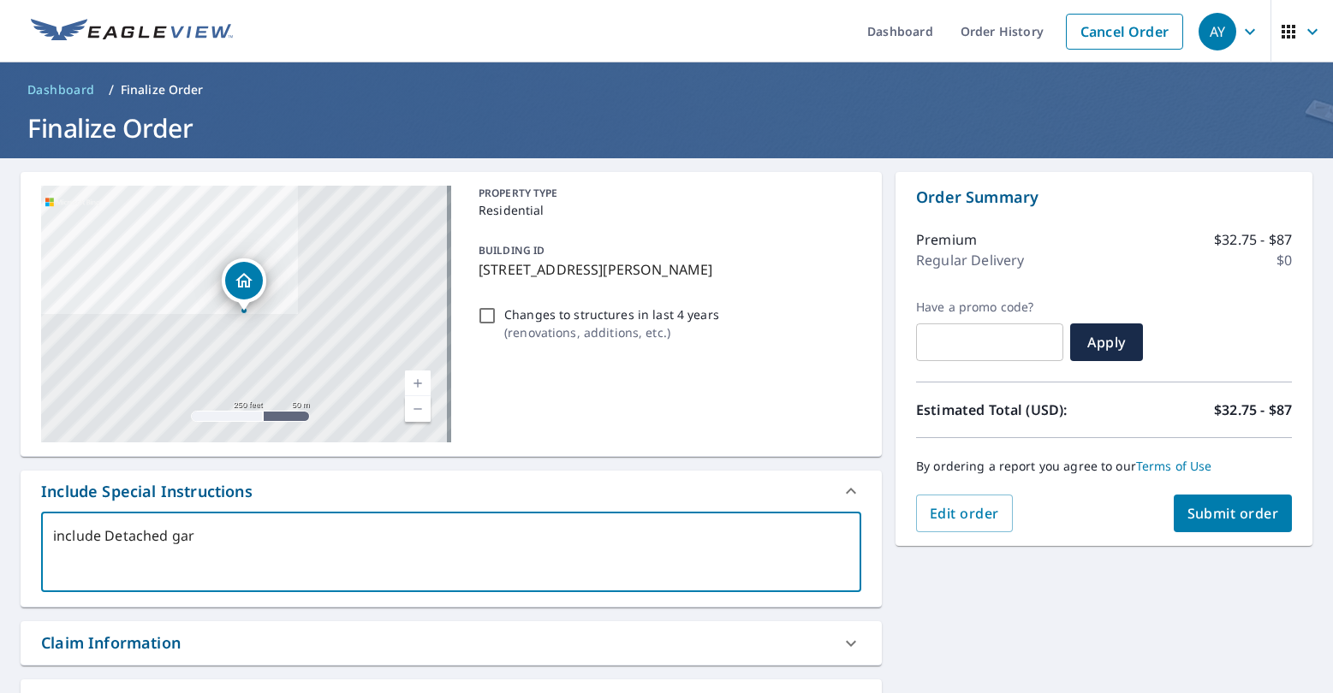
type textarea "x"
checkbox input "true"
type textarea "include Detached garag"
type textarea "x"
checkbox input "true"
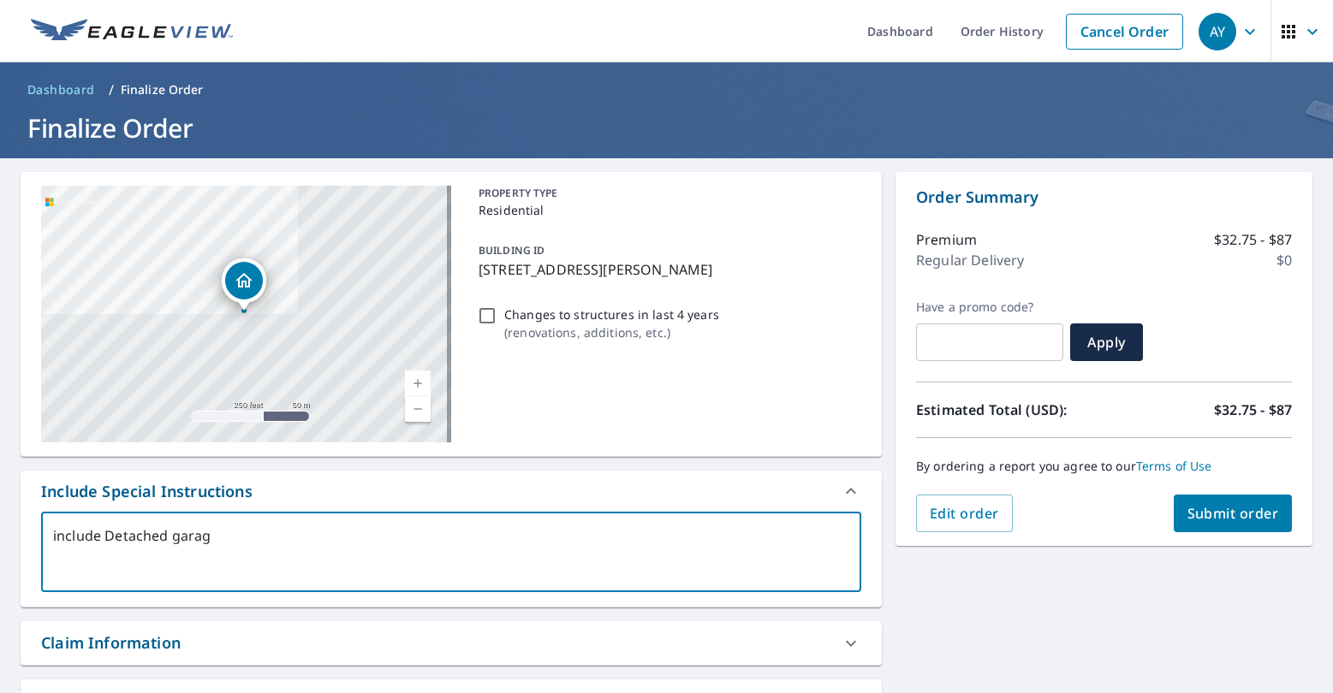
type textarea "include Detached garage"
type textarea "x"
checkbox input "true"
type textarea "include Detached garage"
click at [1226, 519] on span "Submit order" at bounding box center [1233, 513] width 92 height 19
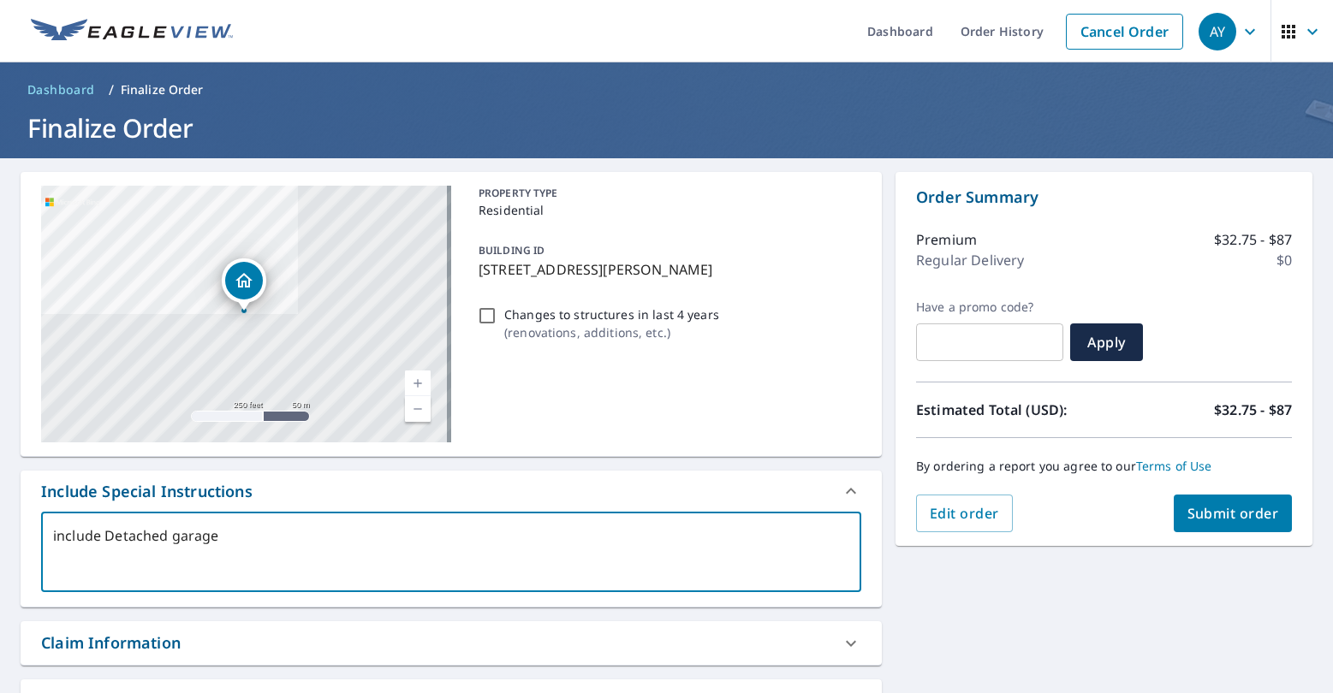
type textarea "x"
checkbox input "true"
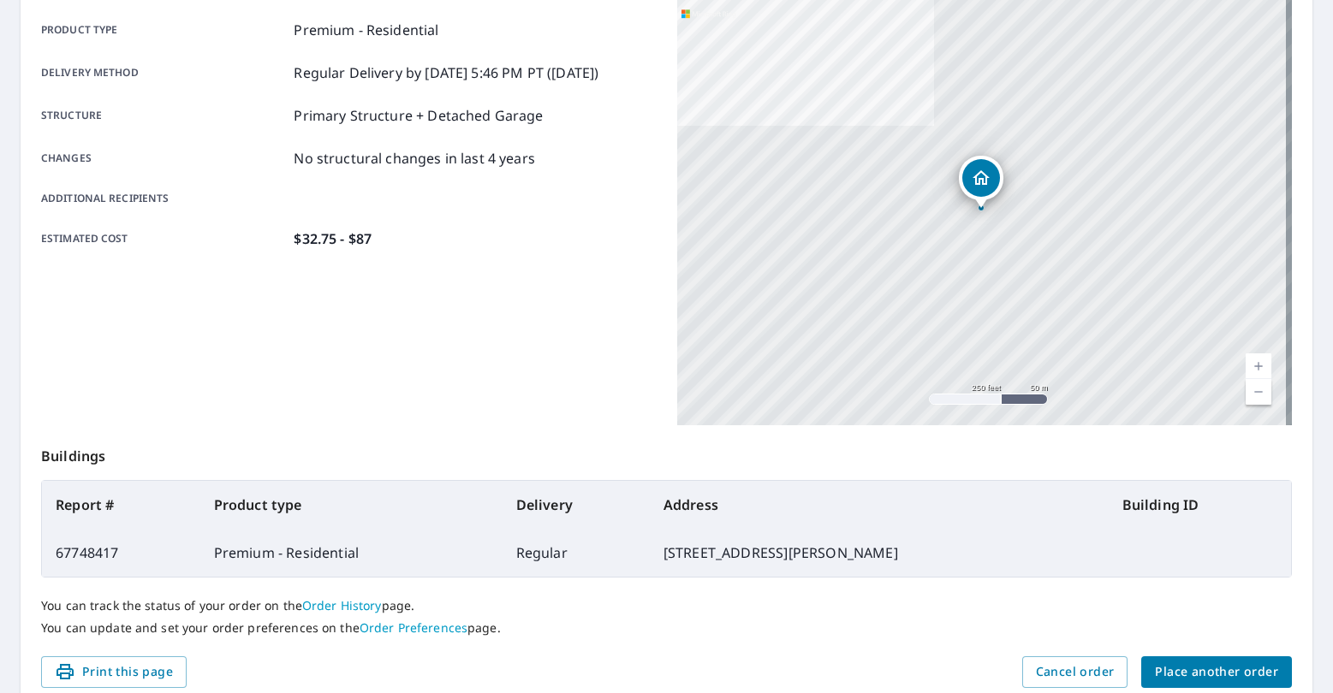
scroll to position [314, 0]
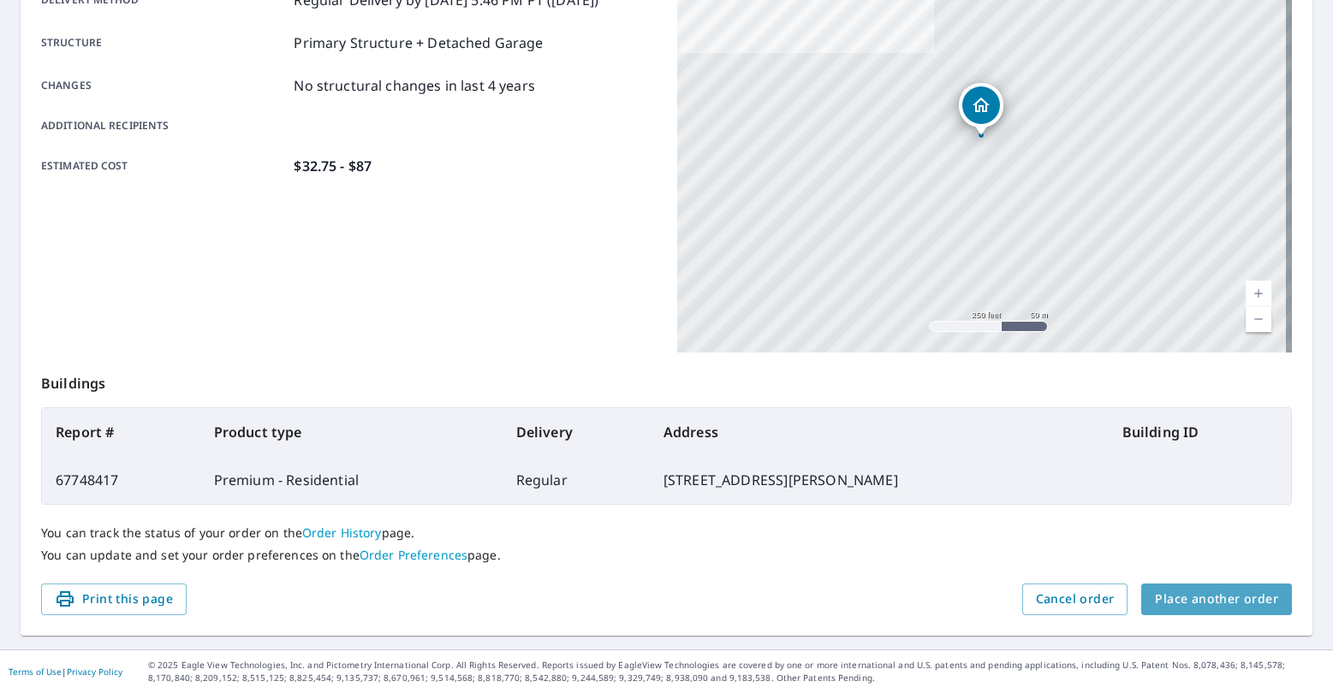
click at [1216, 598] on span "Place another order" at bounding box center [1216, 599] width 123 height 21
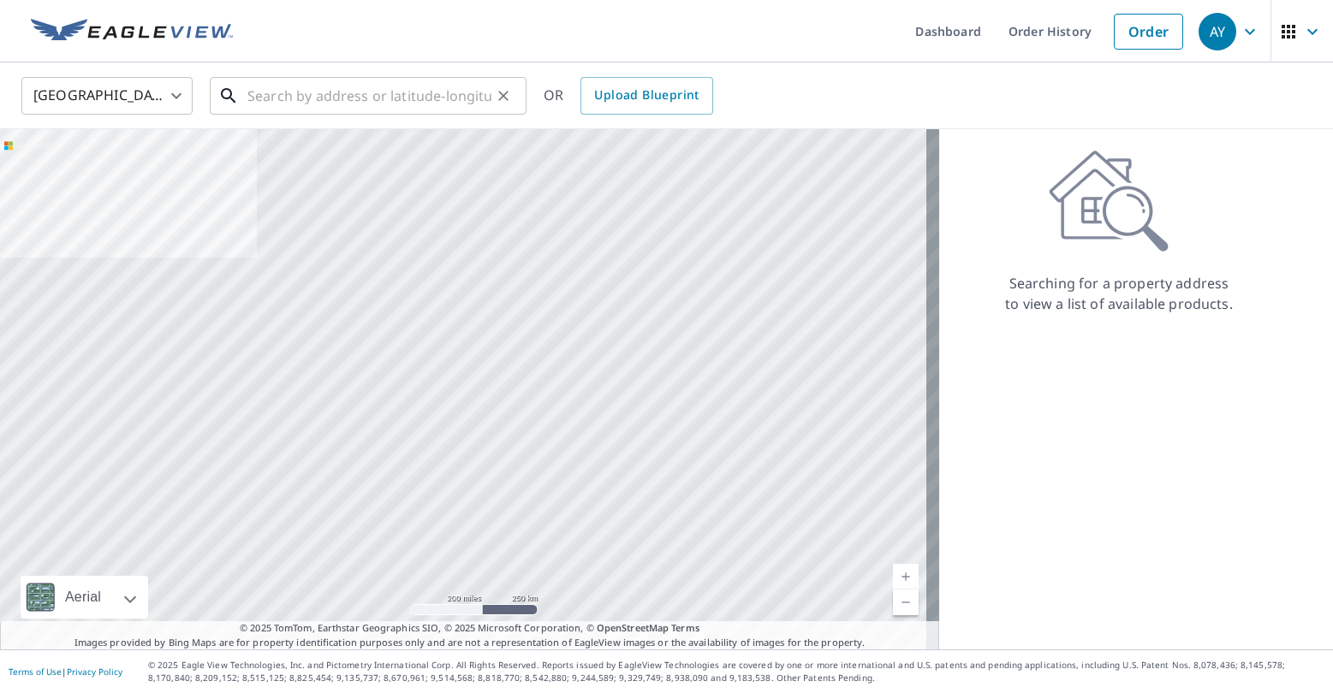
click at [293, 100] on input "text" at bounding box center [369, 96] width 244 height 48
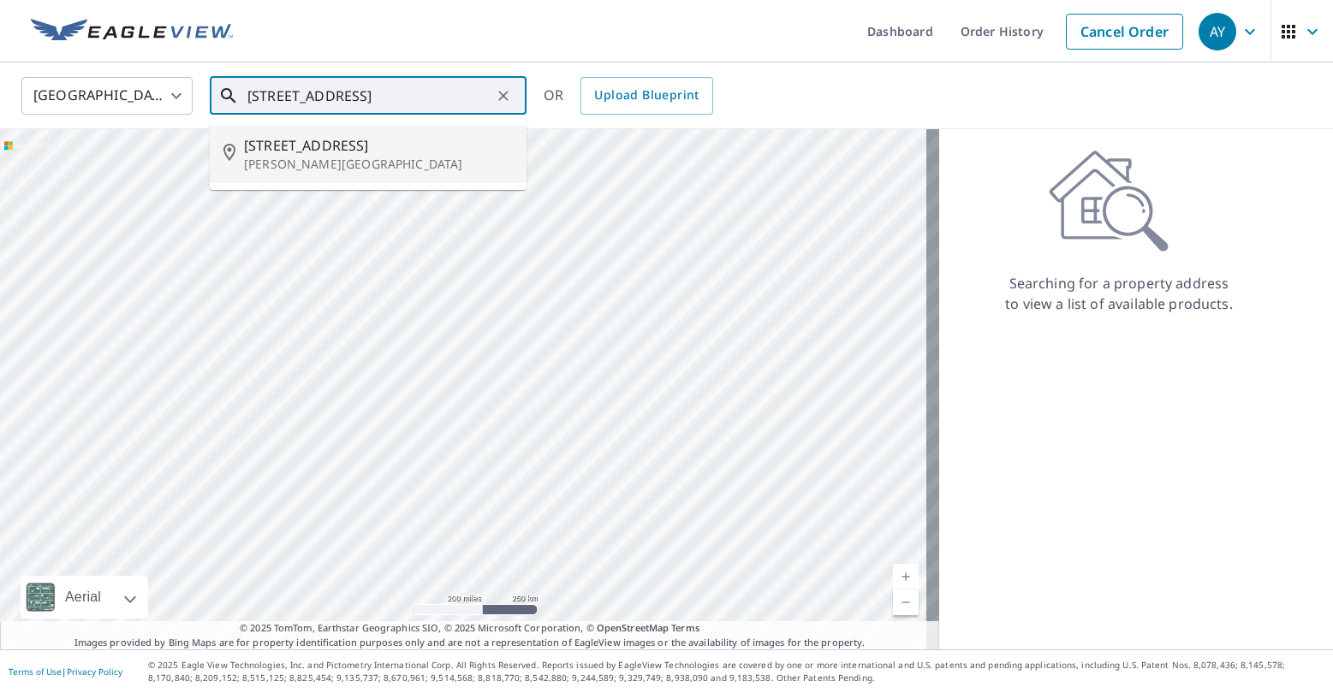
click at [316, 170] on p "[PERSON_NAME][GEOGRAPHIC_DATA]" at bounding box center [378, 164] width 269 height 17
type input "[STREET_ADDRESS][PERSON_NAME]"
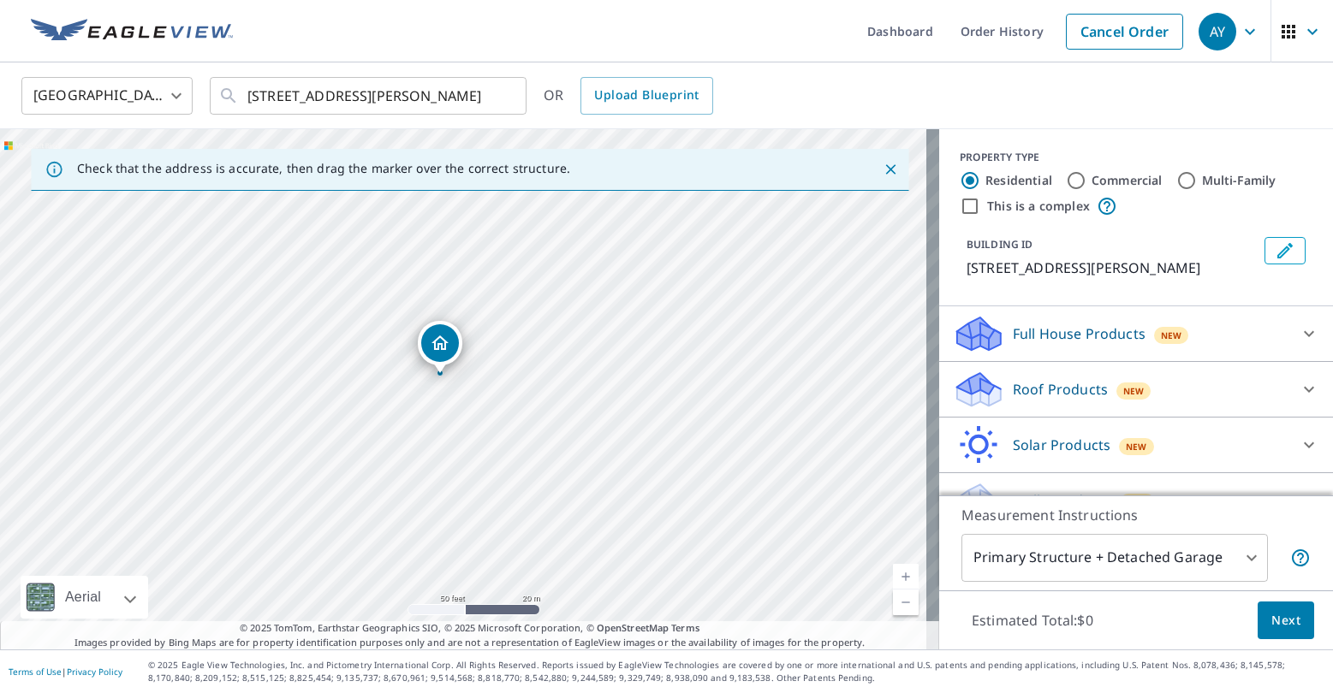
click at [1263, 401] on div "Roof Products New" at bounding box center [1136, 389] width 366 height 41
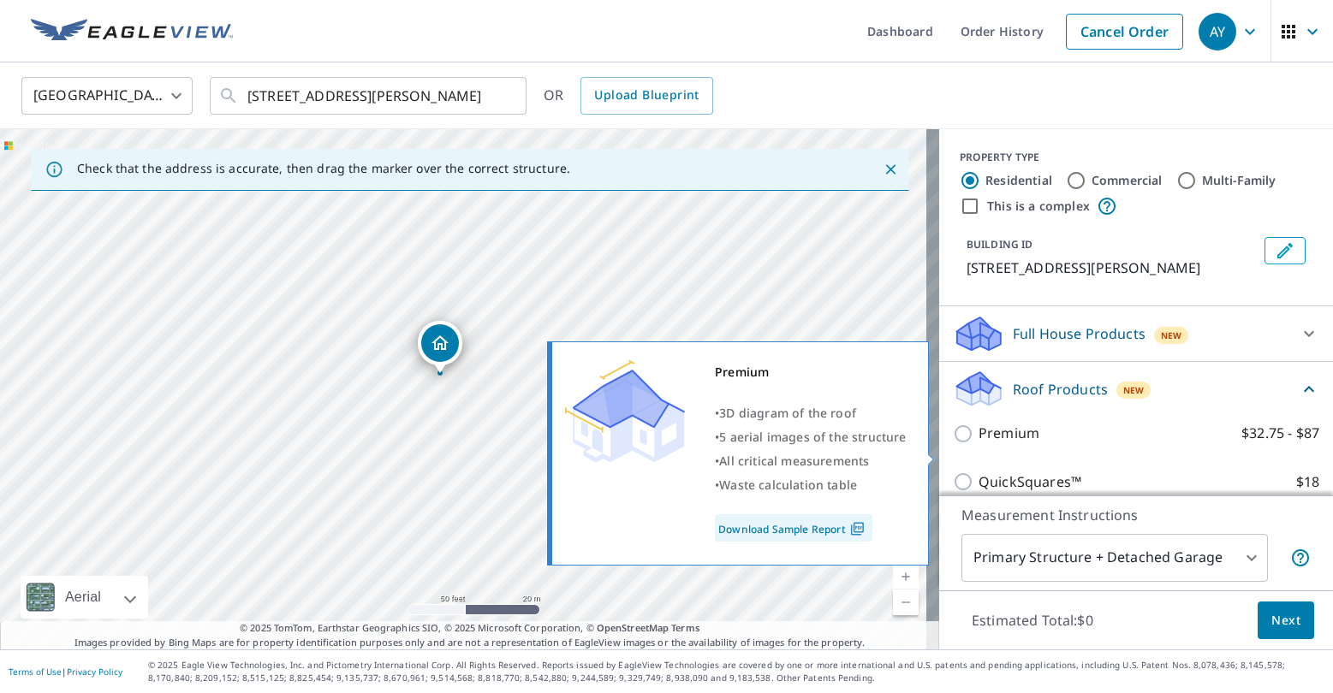
click at [956, 444] on input "Premium $32.75 - $87" at bounding box center [966, 434] width 26 height 21
checkbox input "true"
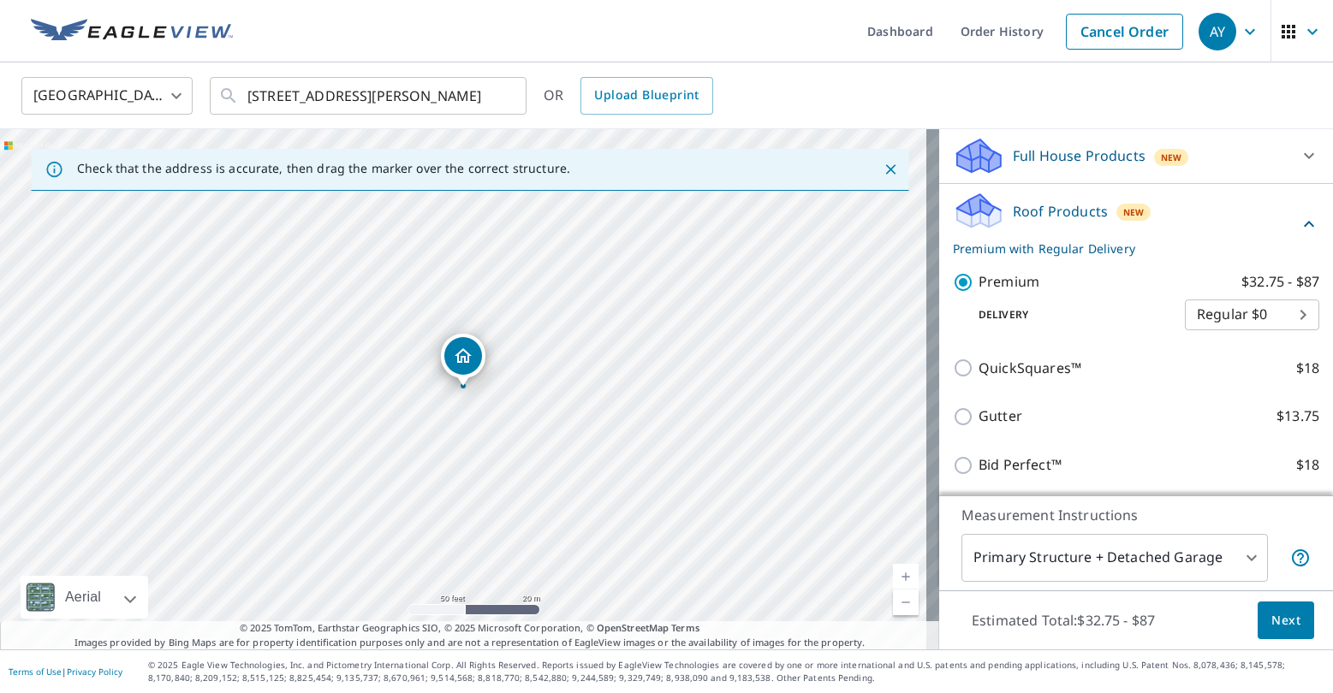
scroll to position [257, 0]
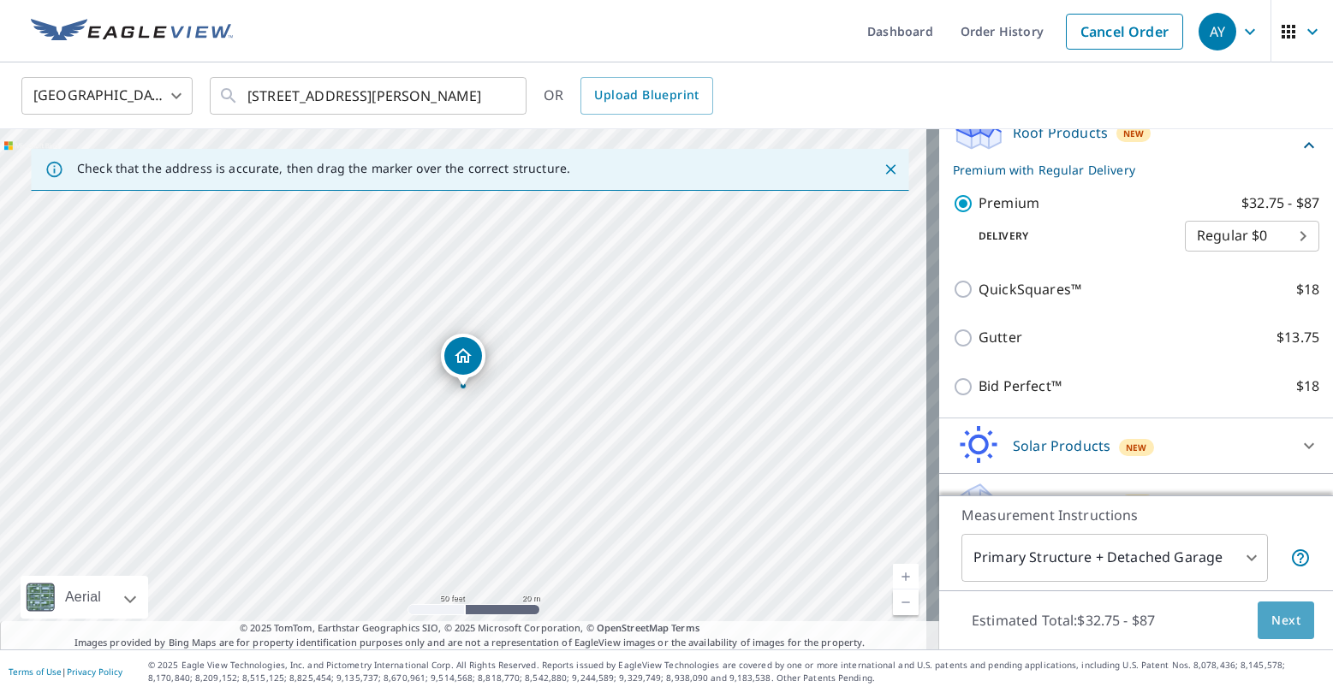
click at [1291, 609] on button "Next" at bounding box center [1285, 621] width 56 height 39
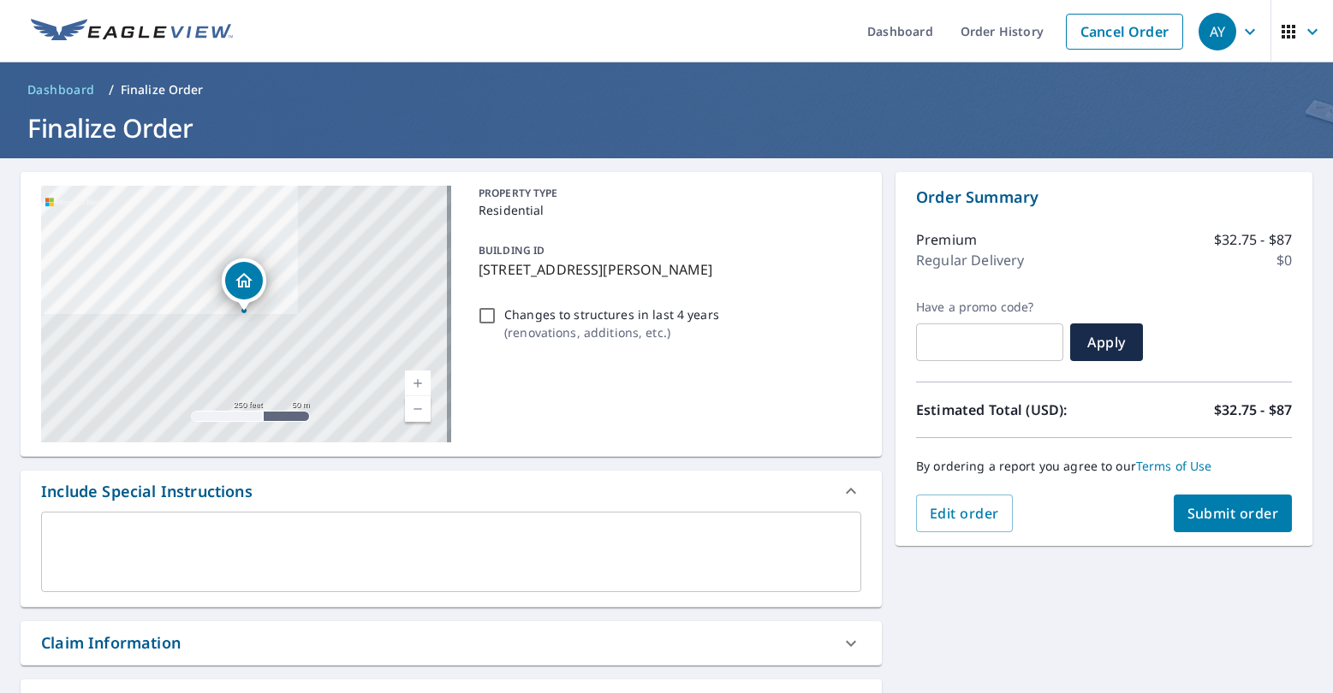
click at [62, 512] on div "x ​" at bounding box center [451, 552] width 820 height 80
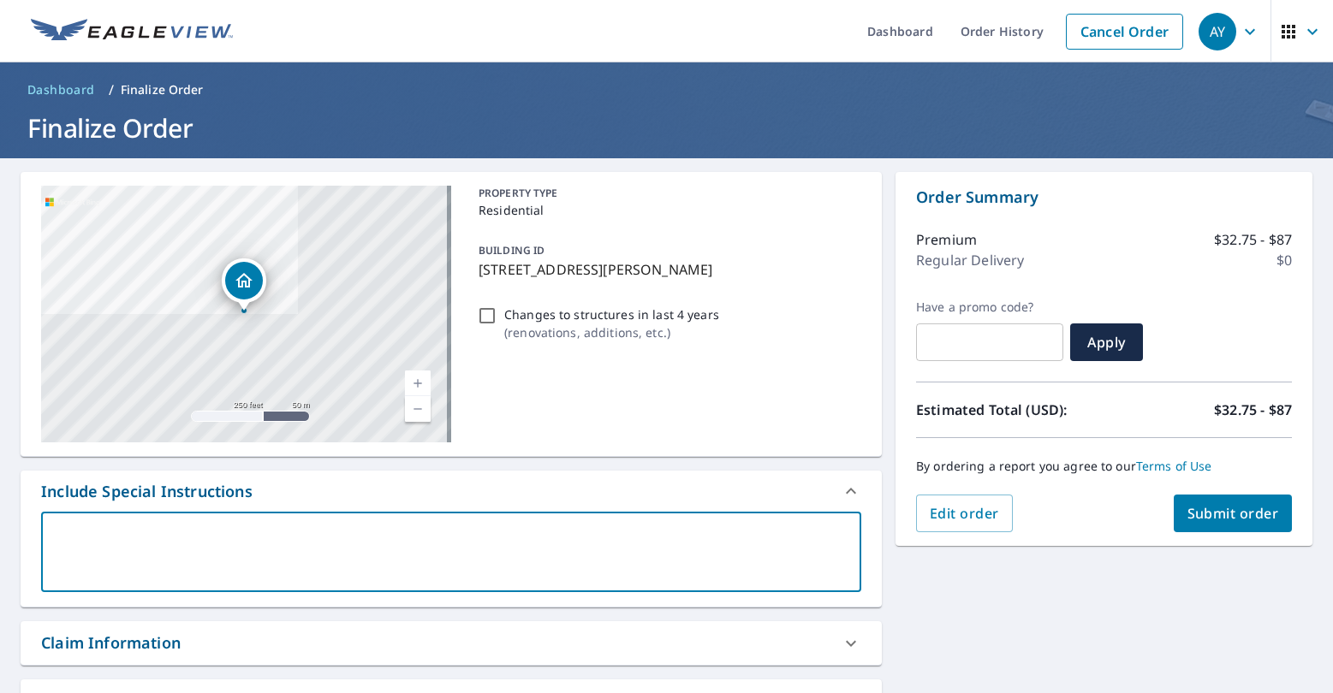
type textarea "i"
type textarea "x"
checkbox input "true"
type textarea "in"
type textarea "x"
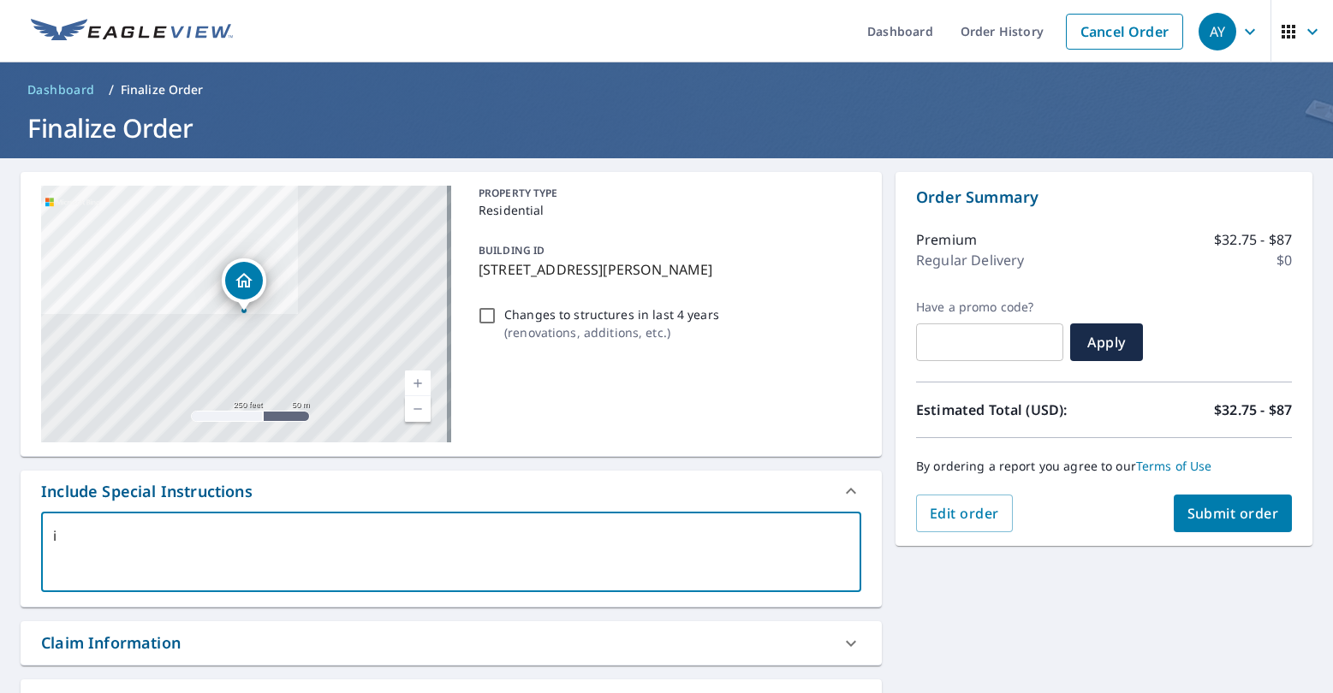
checkbox input "true"
type textarea "inc"
type textarea "x"
checkbox input "true"
type textarea "incl"
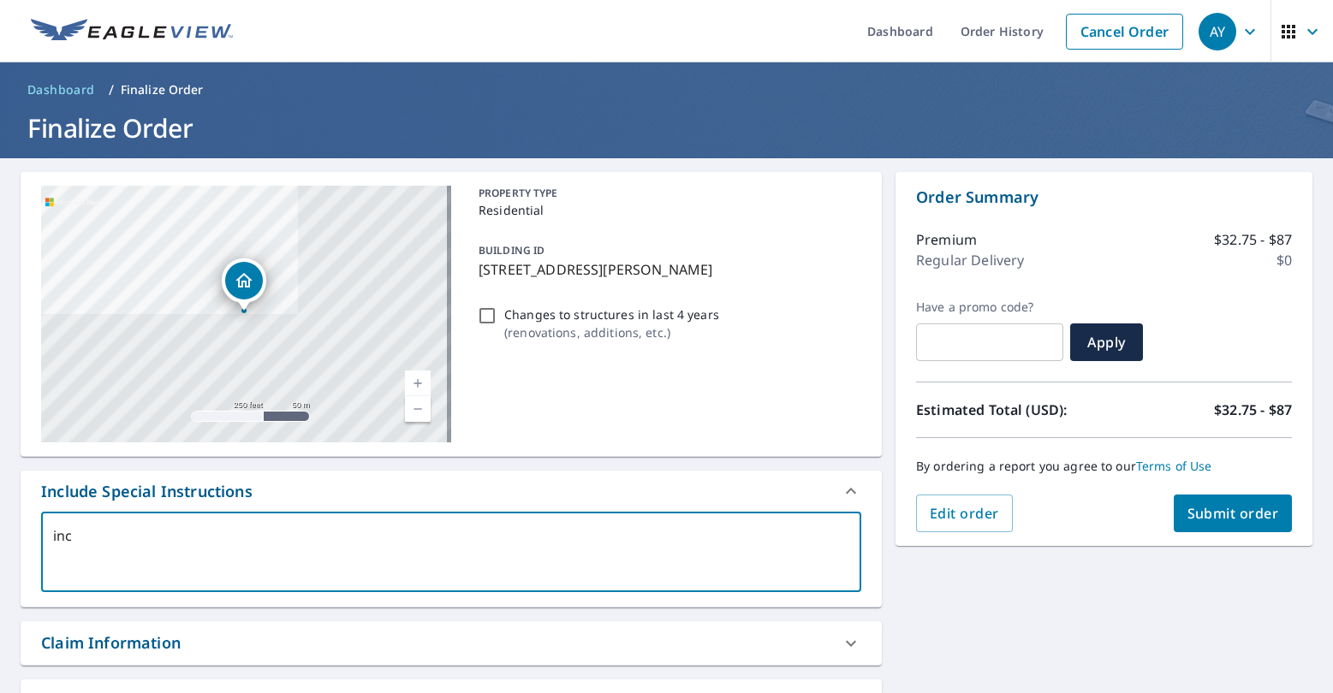
type textarea "x"
checkbox input "true"
type textarea "inclu"
type textarea "x"
checkbox input "true"
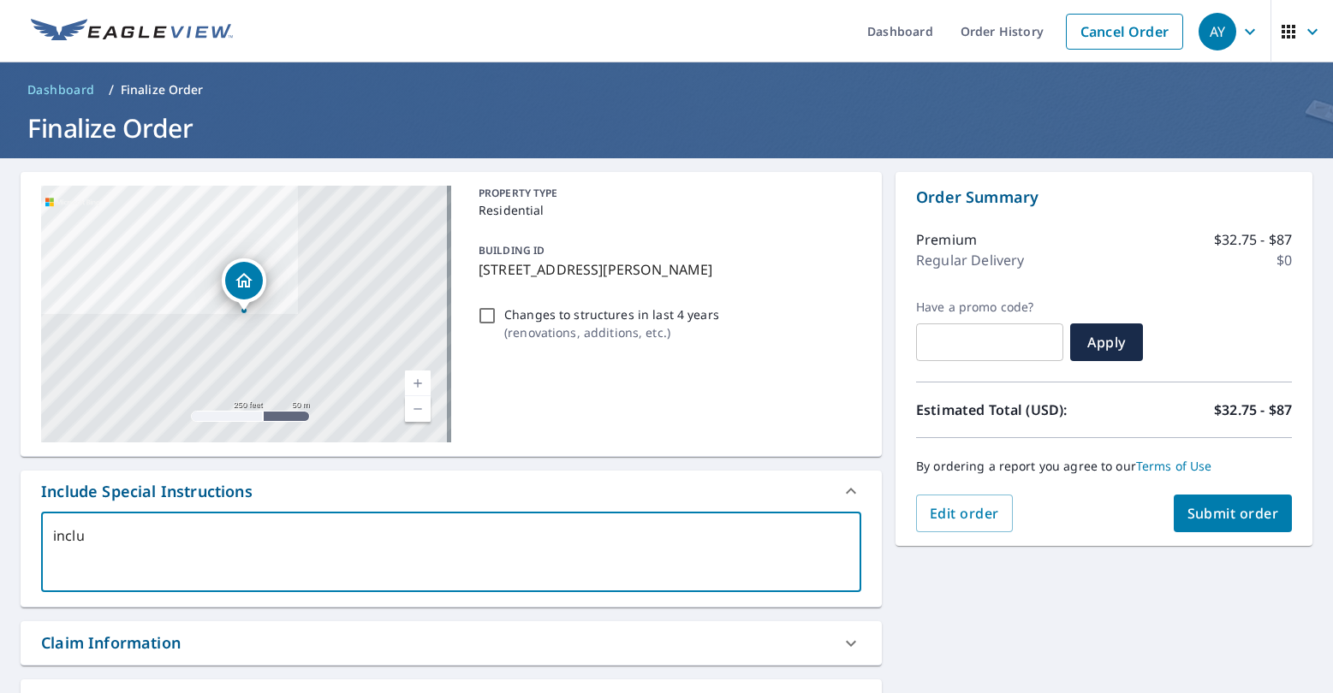
type textarea "includ"
type textarea "x"
checkbox input "true"
type textarea "include"
type textarea "x"
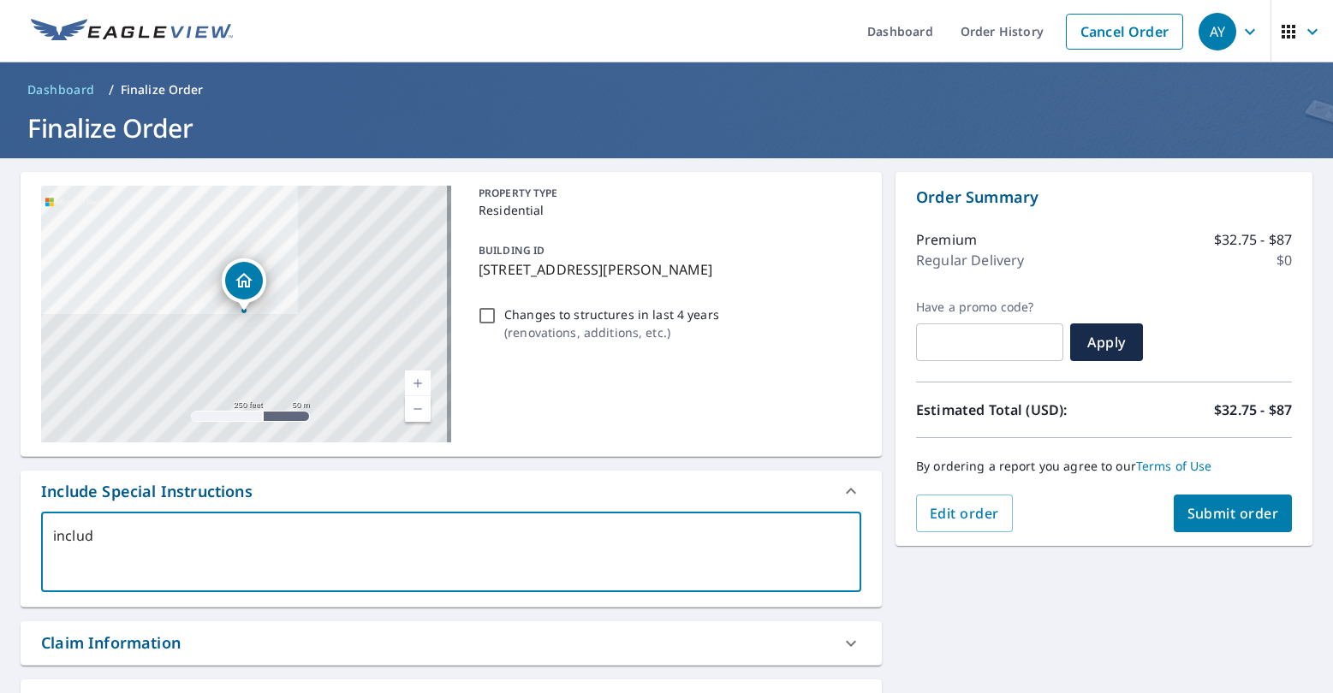
checkbox input "true"
type textarea "include"
type textarea "x"
checkbox input "true"
type textarea "include d"
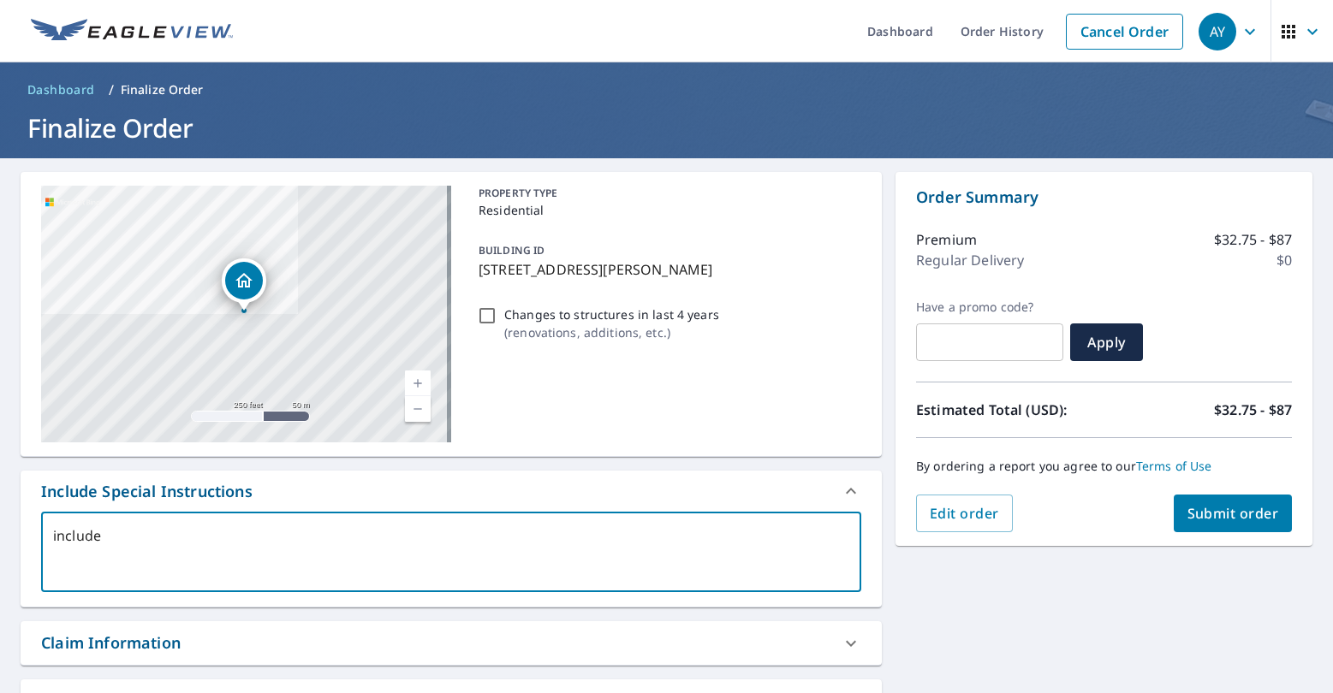
type textarea "x"
checkbox input "true"
type textarea "include de"
type textarea "x"
checkbox input "true"
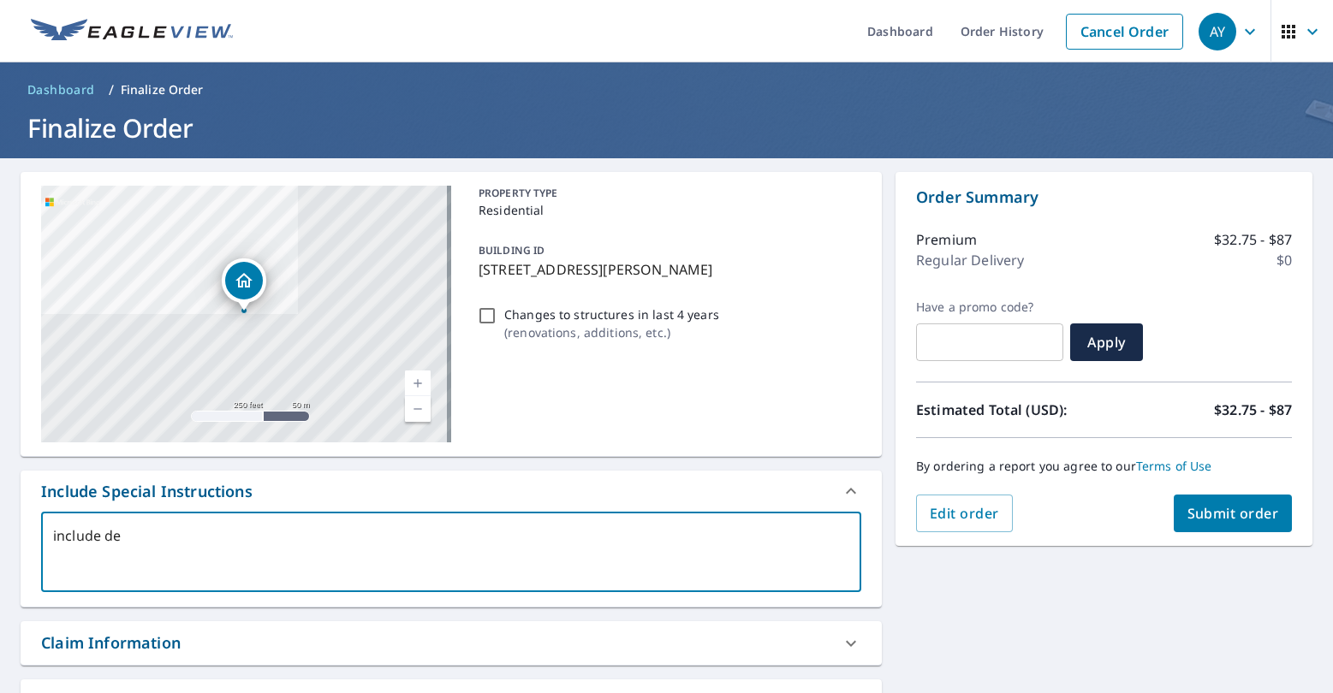
type textarea "include det"
type textarea "x"
checkbox input "true"
type textarea "include deta"
type textarea "x"
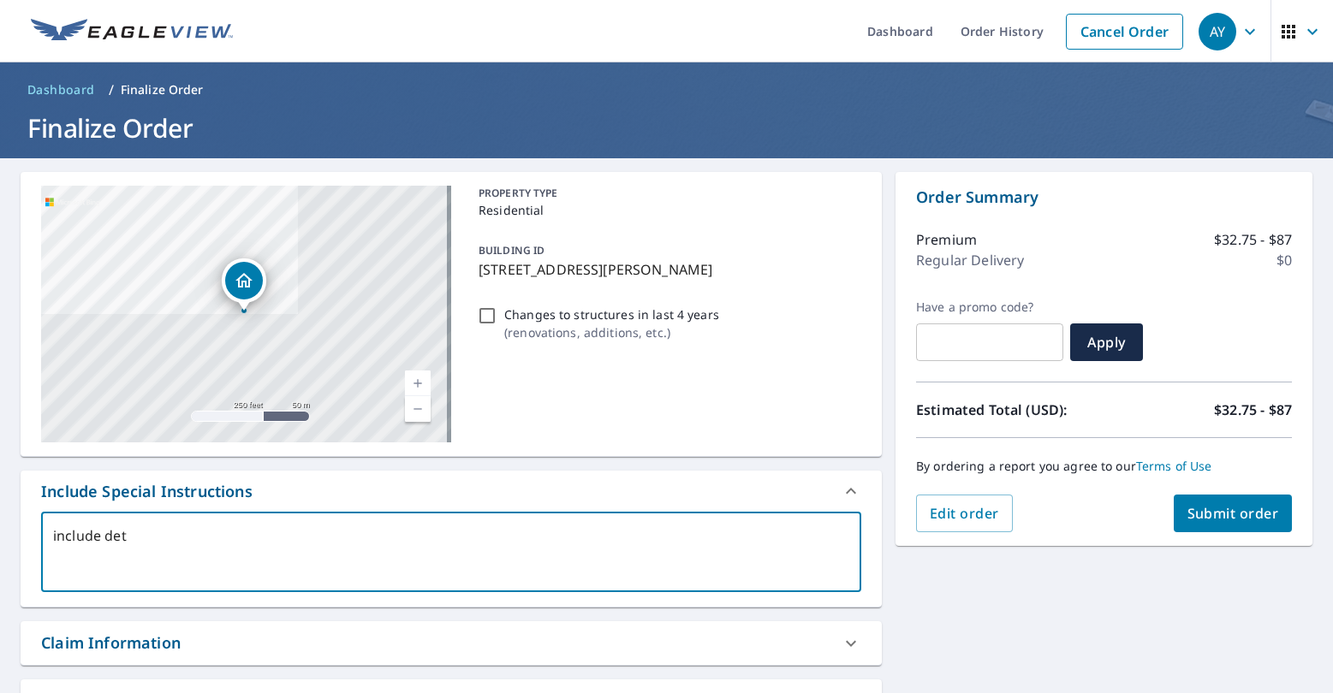
checkbox input "true"
type textarea "include detac"
type textarea "x"
checkbox input "true"
type textarea "include detach"
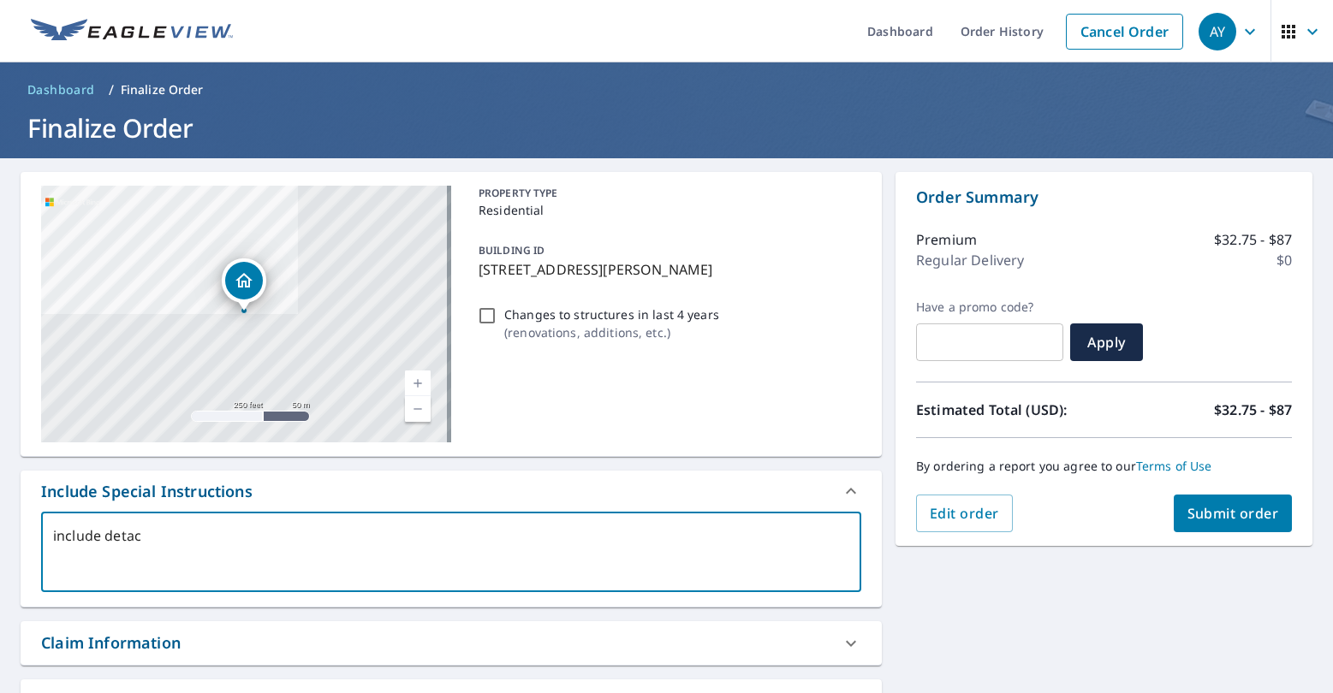
type textarea "x"
checkbox input "true"
type textarea "include detache"
type textarea "x"
checkbox input "true"
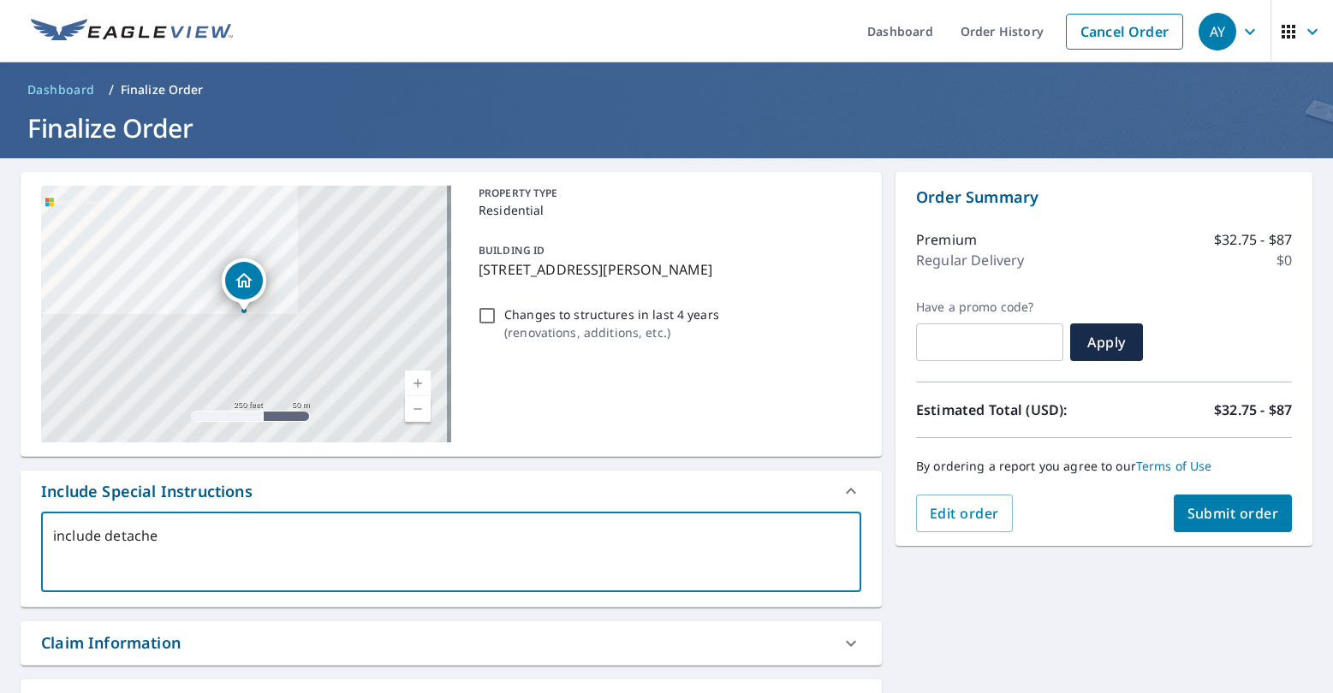
type textarea "include detached"
type textarea "x"
checkbox input "true"
type textarea "include detached"
type textarea "x"
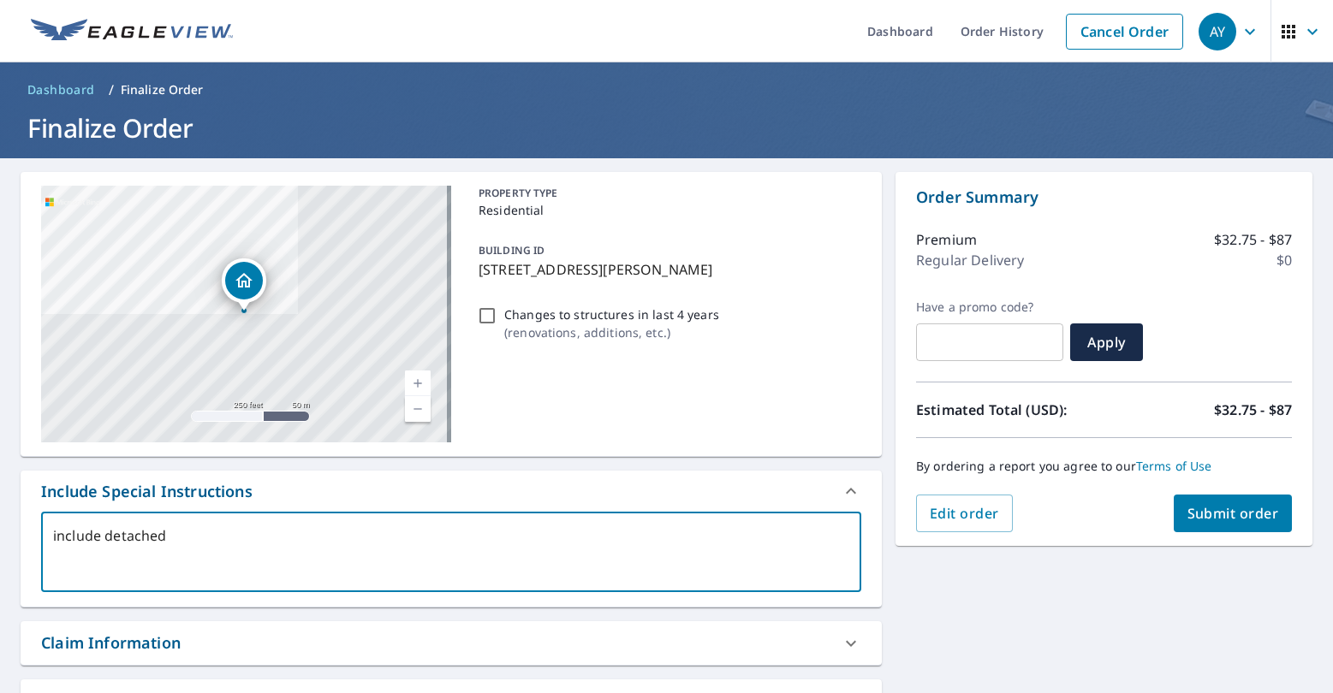
checkbox input "true"
type textarea "include detached g"
type textarea "x"
checkbox input "true"
type textarea "include detached ga"
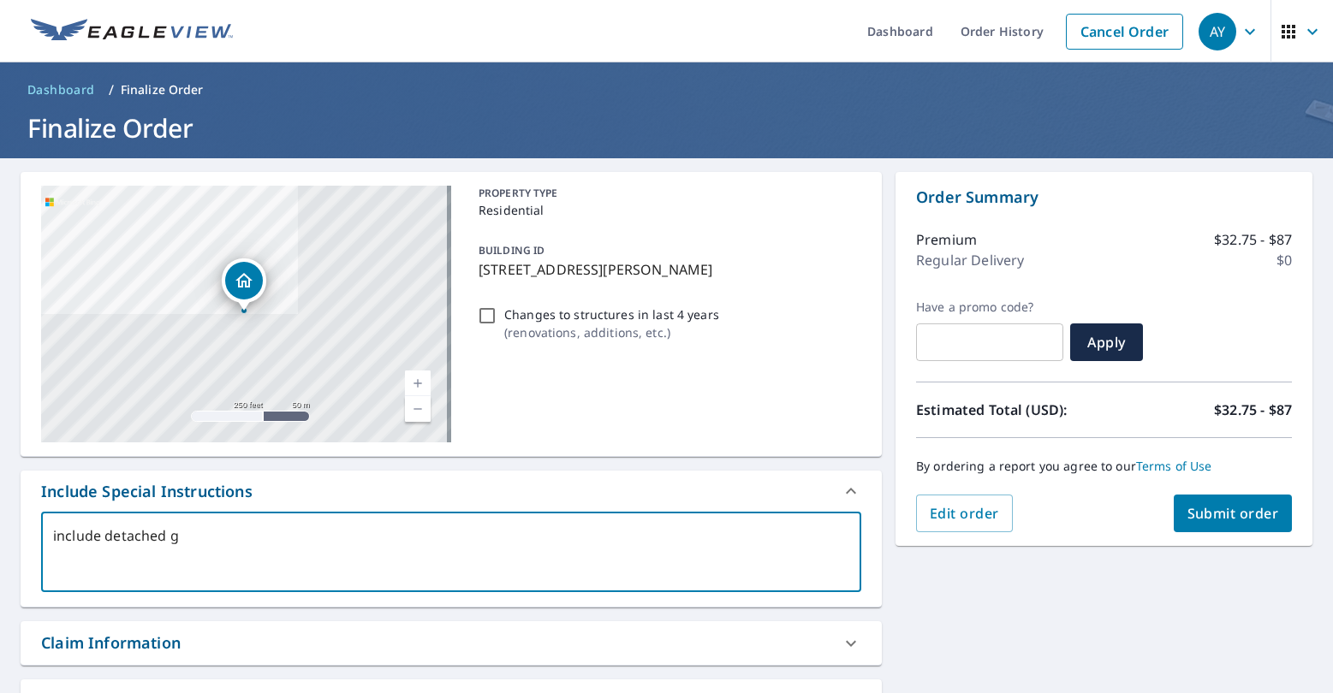
type textarea "x"
checkbox input "true"
type textarea "include detached gar"
type textarea "x"
checkbox input "true"
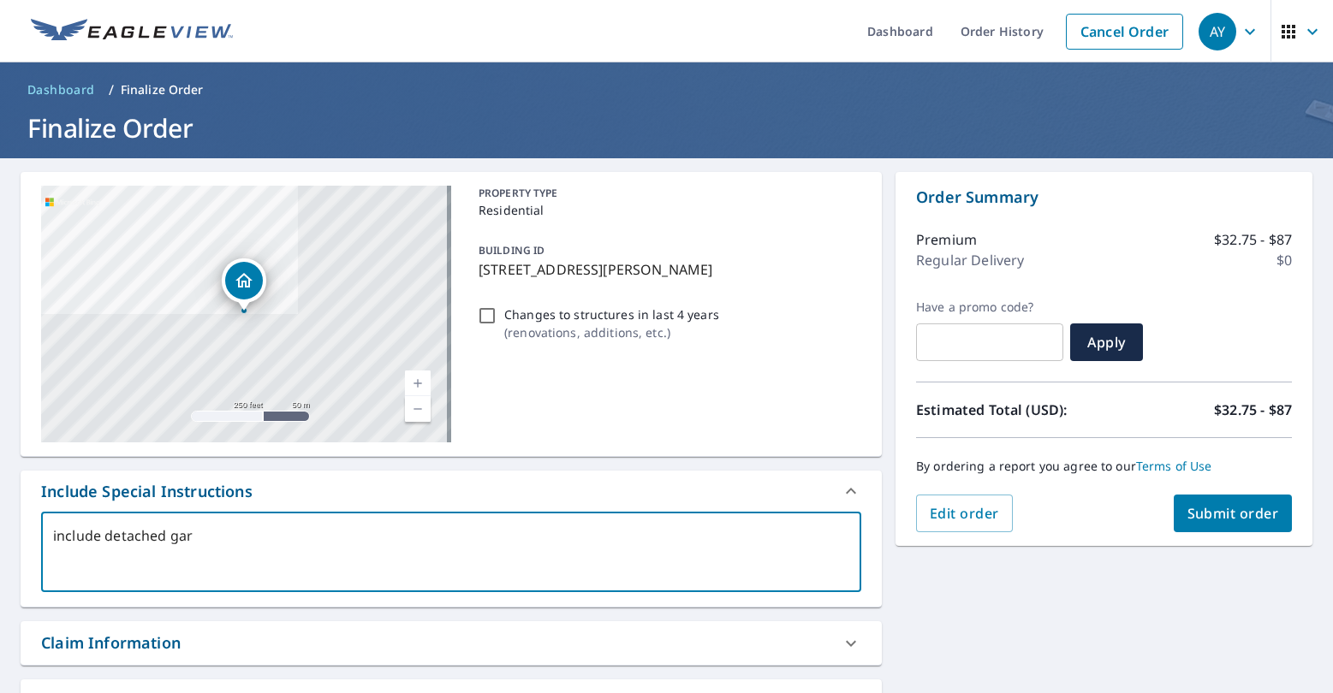
type textarea "include detached gara"
type textarea "x"
checkbox input "true"
type textarea "include detached garag"
type textarea "x"
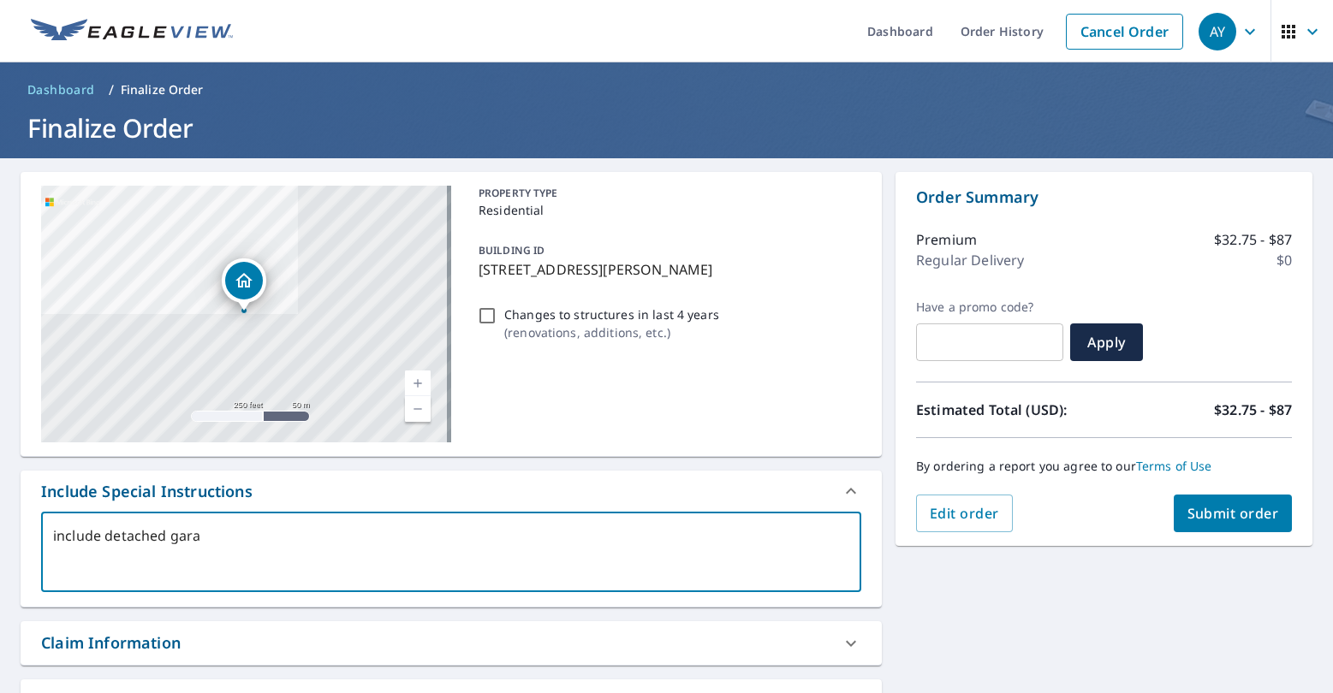
checkbox input "true"
type textarea "include detached garage"
type textarea "x"
checkbox input "true"
type textarea "include detached garage"
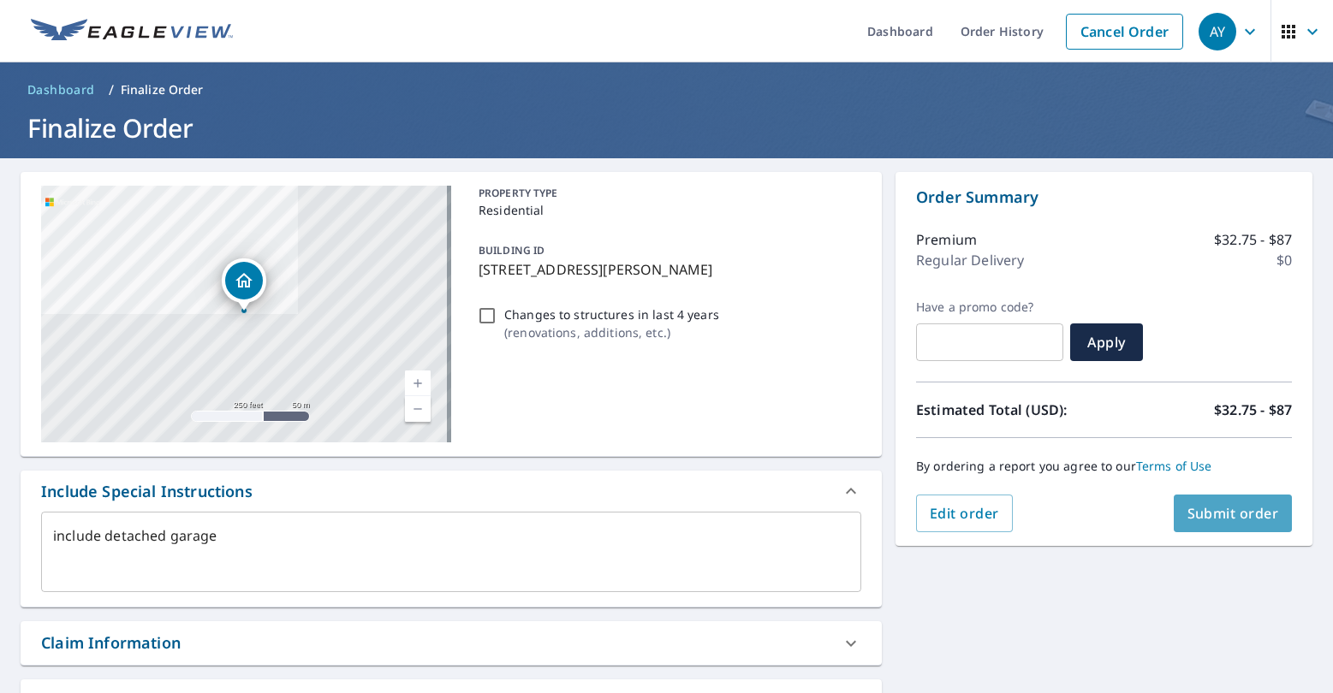
click at [1249, 515] on span "Submit order" at bounding box center [1233, 513] width 92 height 19
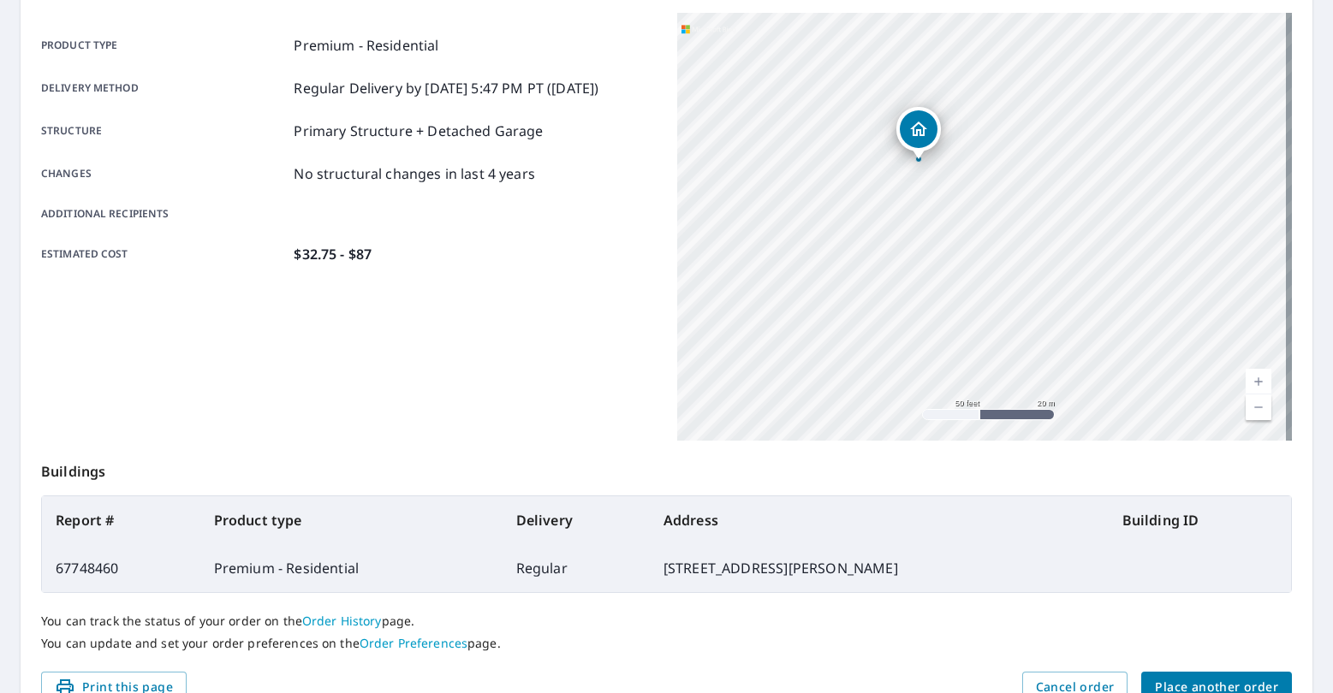
scroll to position [314, 0]
